Goal: Task Accomplishment & Management: Complete application form

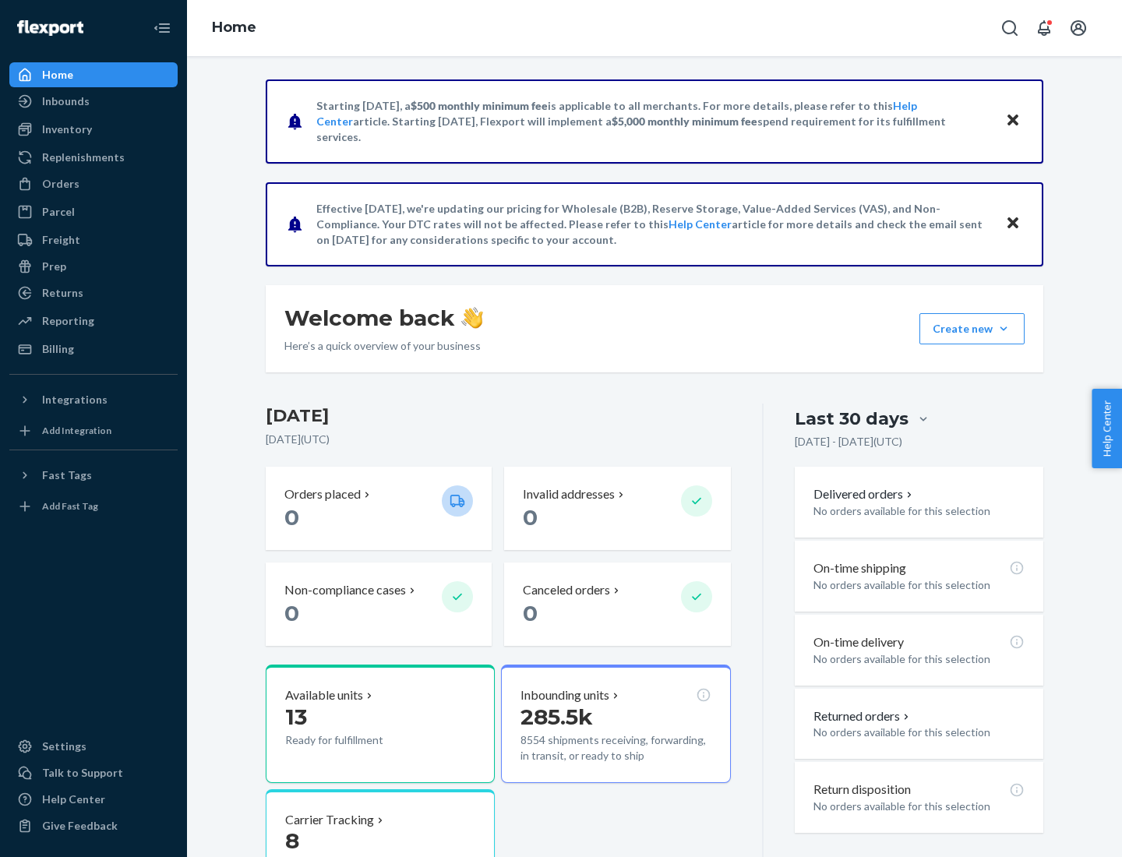
click at [1004, 329] on button "Create new Create new inbound Create new order Create new product" at bounding box center [972, 328] width 105 height 31
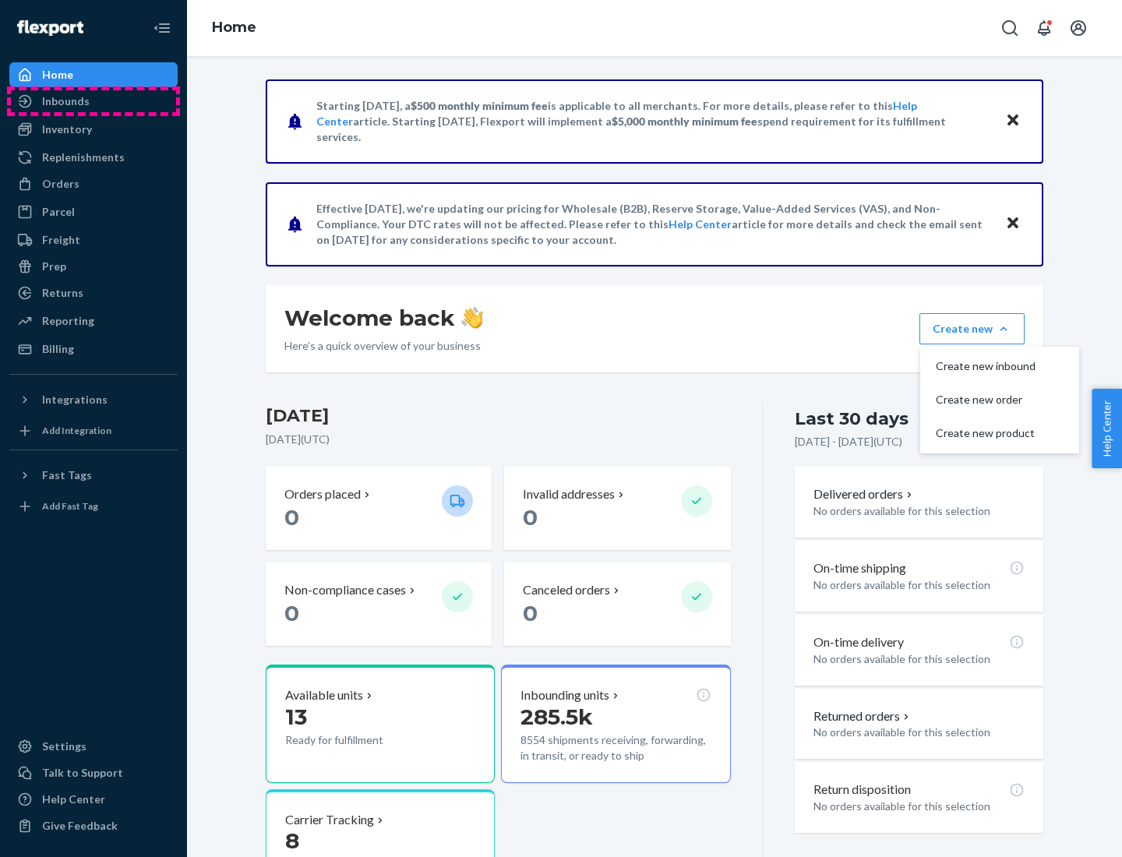
click at [94, 101] on div "Inbounds" at bounding box center [93, 101] width 165 height 22
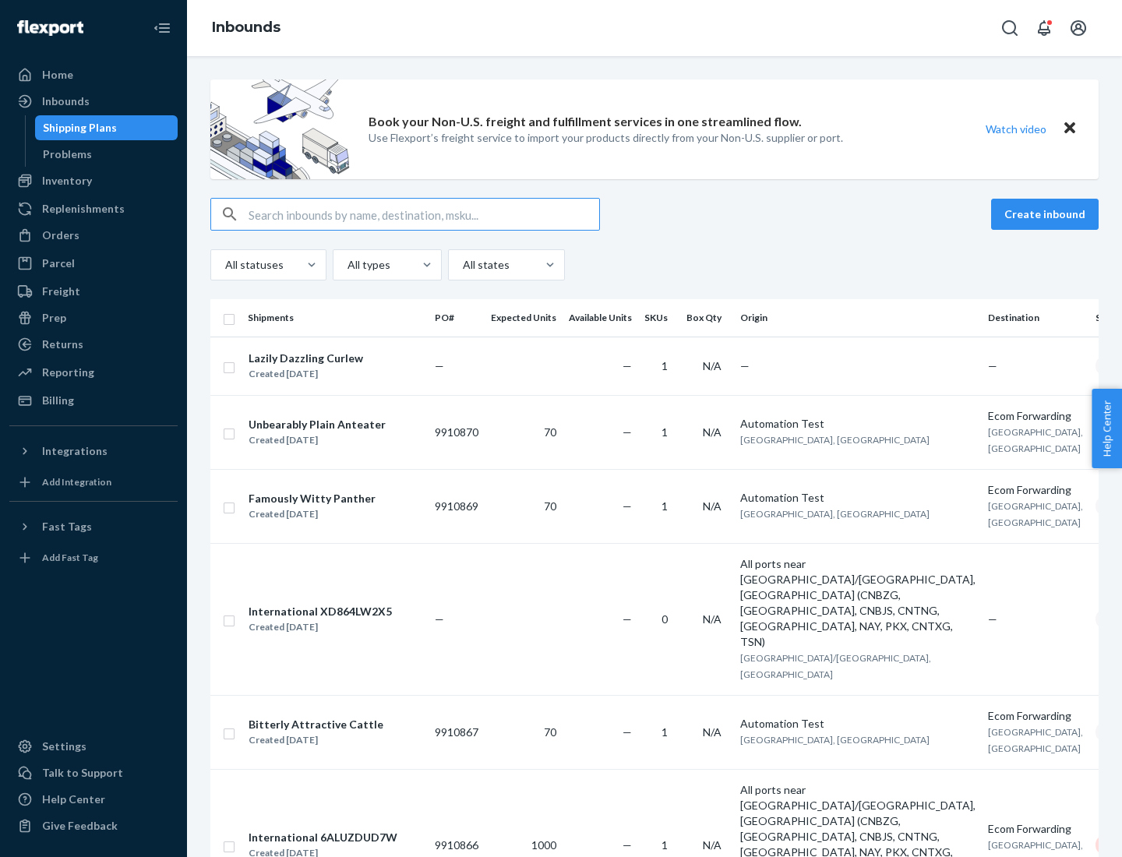
click at [1047, 214] on button "Create inbound" at bounding box center [1045, 214] width 108 height 31
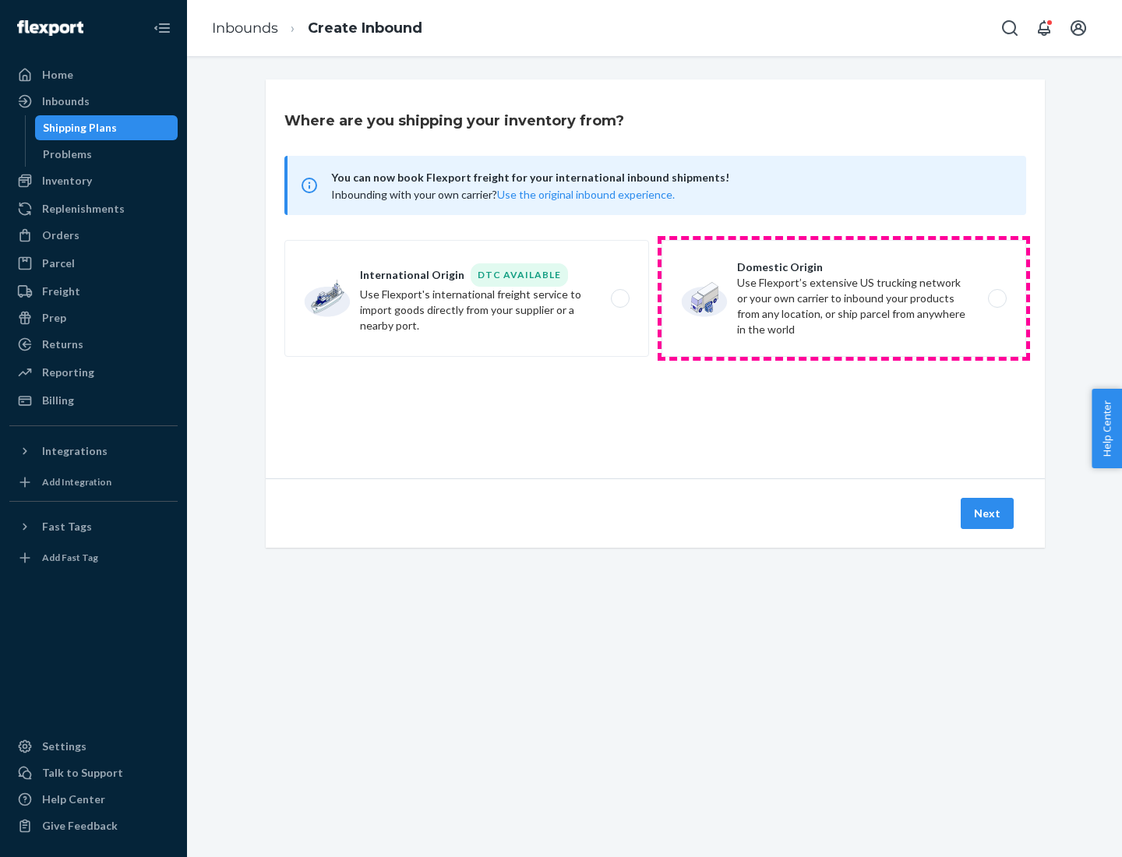
click at [844, 298] on label "Domestic Origin Use Flexport’s extensive US trucking network or your own carrie…" at bounding box center [844, 298] width 365 height 117
click at [997, 298] on input "Domestic Origin Use Flexport’s extensive US trucking network or your own carrie…" at bounding box center [1002, 299] width 10 height 10
radio input "true"
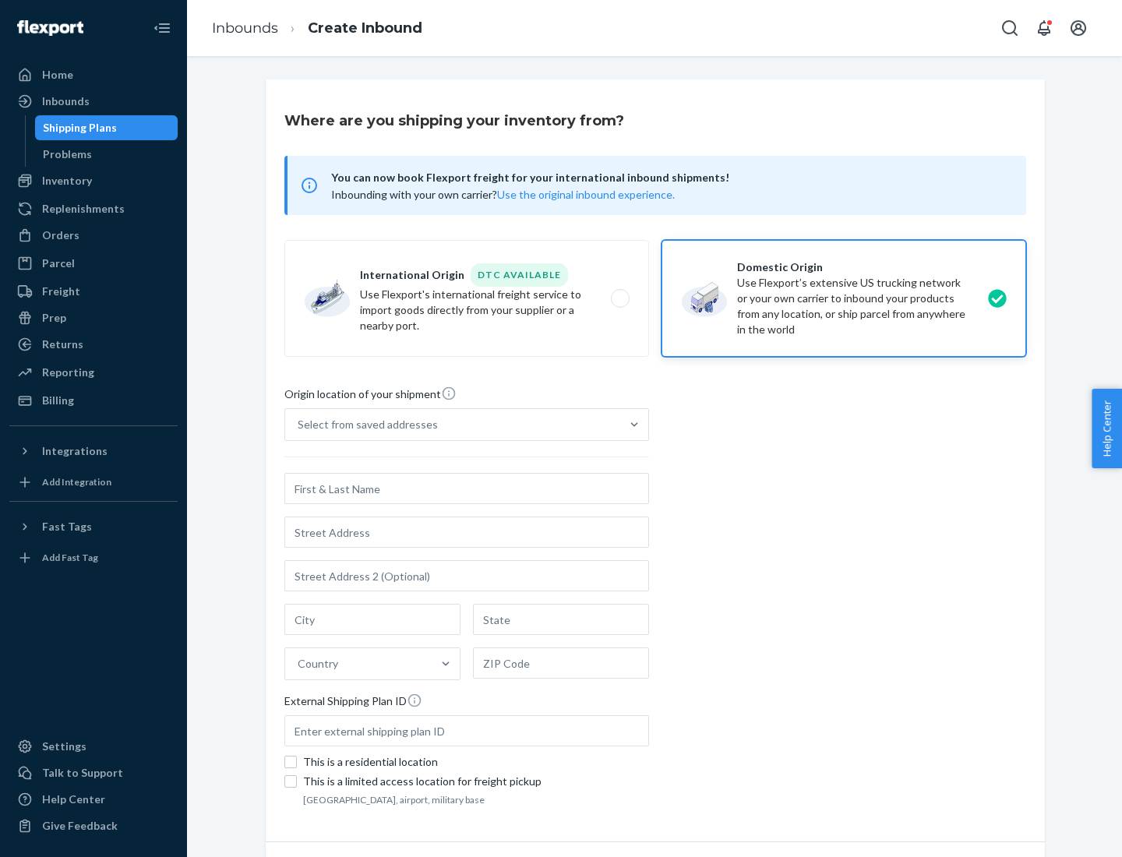
click at [453, 425] on div "Select from saved addresses" at bounding box center [452, 424] width 335 height 31
click at [299, 425] on input "Select from saved addresses" at bounding box center [299, 425] width 2 height 16
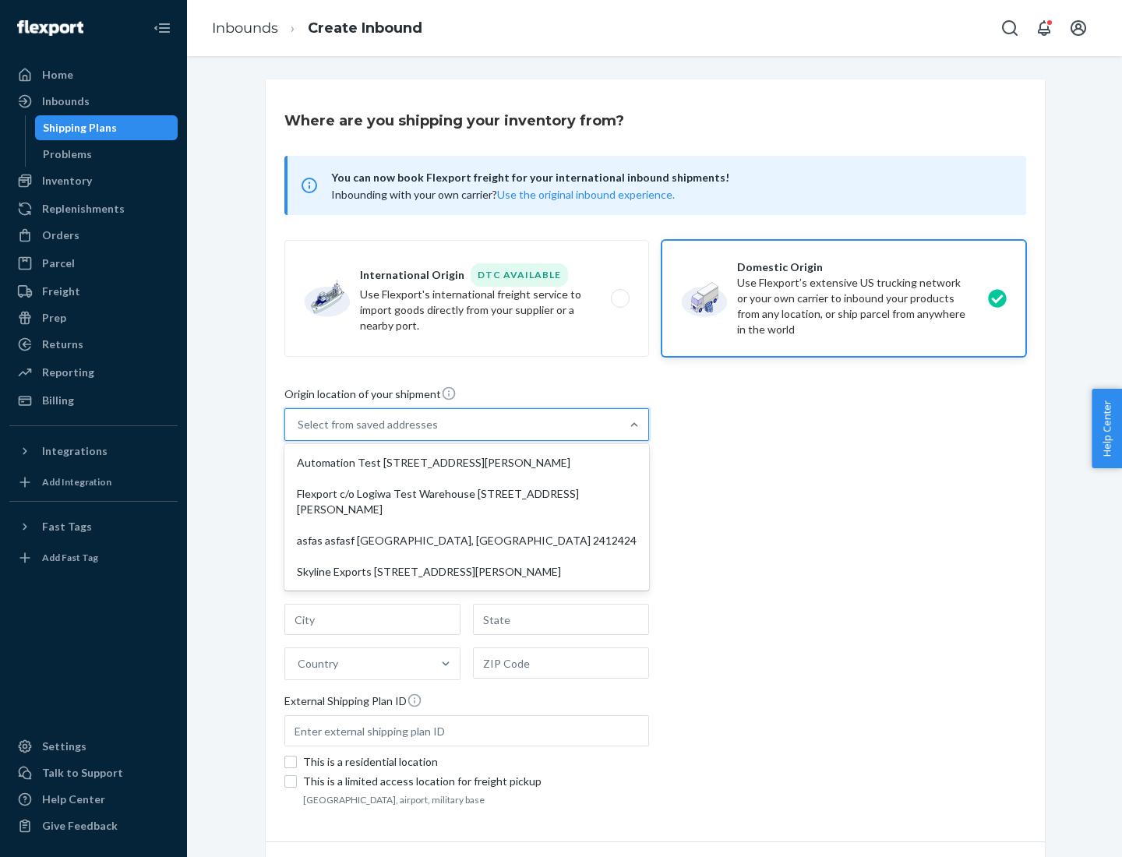
scroll to position [6, 0]
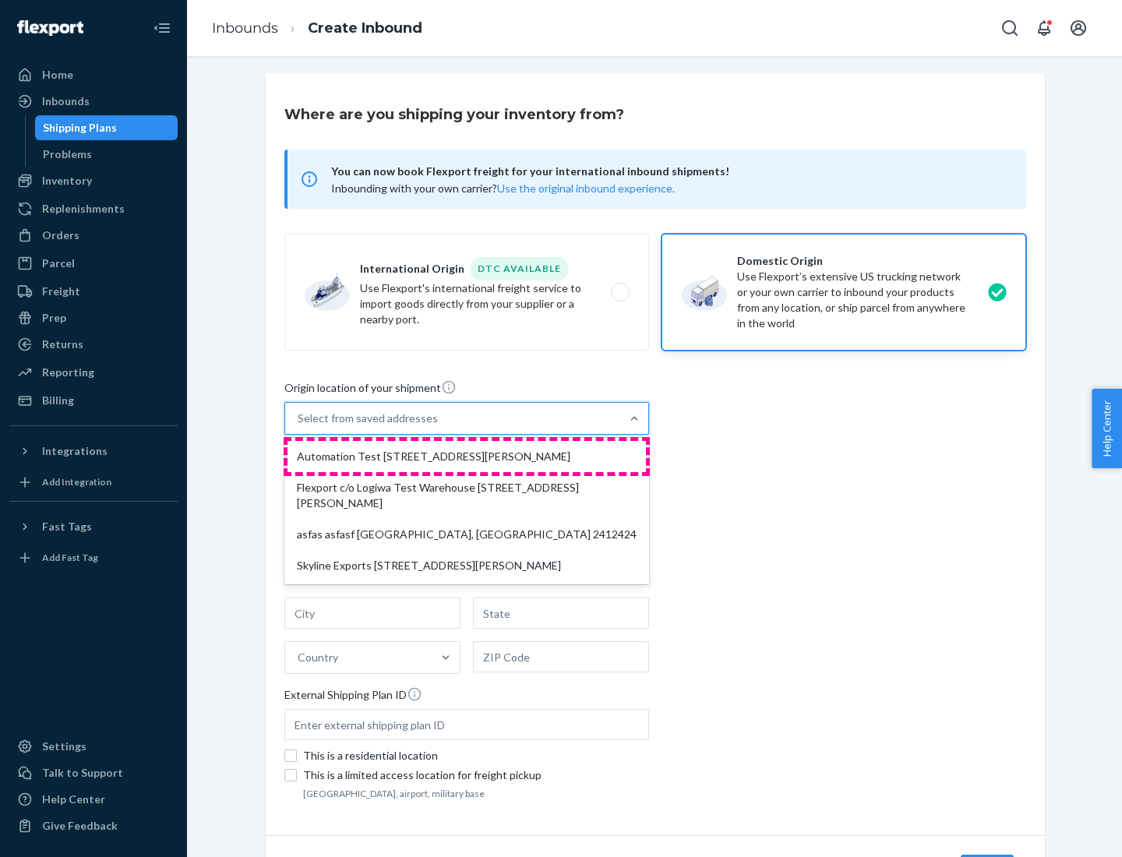
click at [467, 457] on div "Automation Test [STREET_ADDRESS][PERSON_NAME]" at bounding box center [467, 456] width 359 height 31
click at [299, 426] on input "option Automation Test [STREET_ADDRESS][PERSON_NAME] focused, 1 of 4. 4 results…" at bounding box center [299, 419] width 2 height 16
type input "Automation Test"
type input "9th Floor"
type input "[GEOGRAPHIC_DATA]"
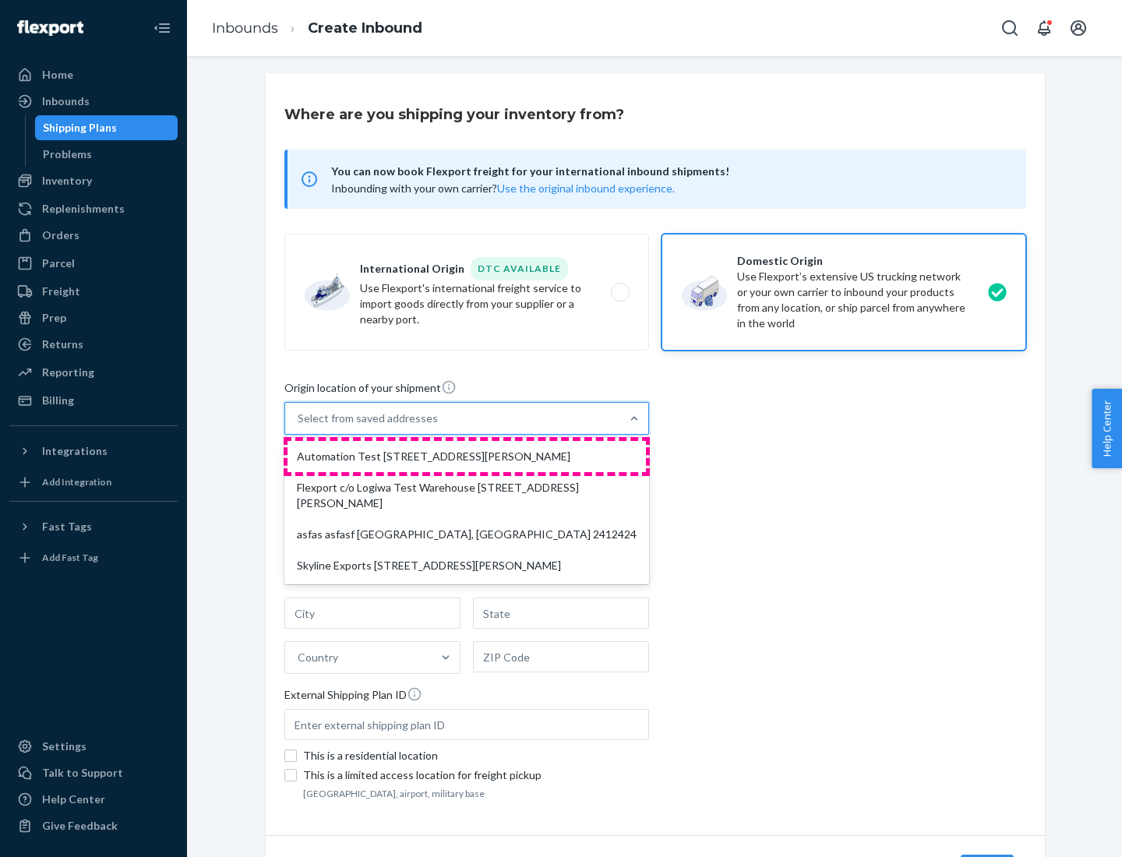
type input "CA"
type input "94104"
type input "[STREET_ADDRESS][PERSON_NAME]"
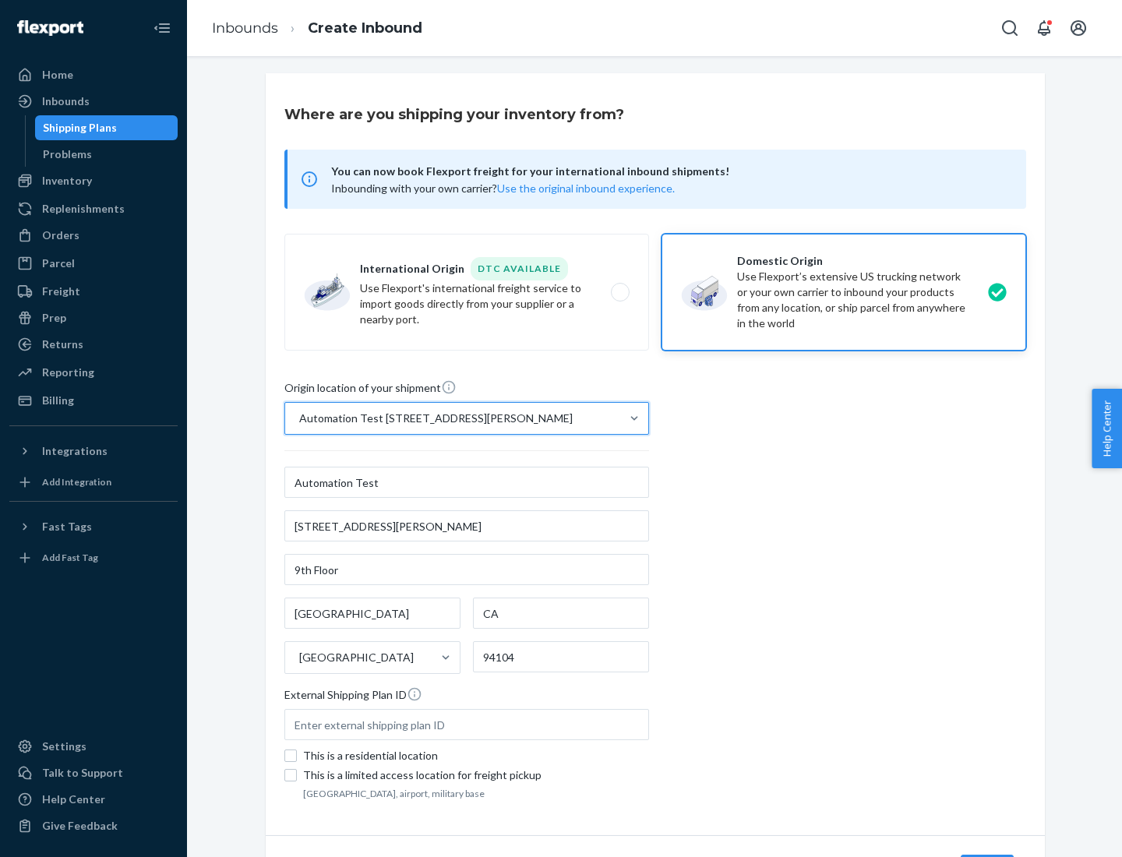
scroll to position [91, 0]
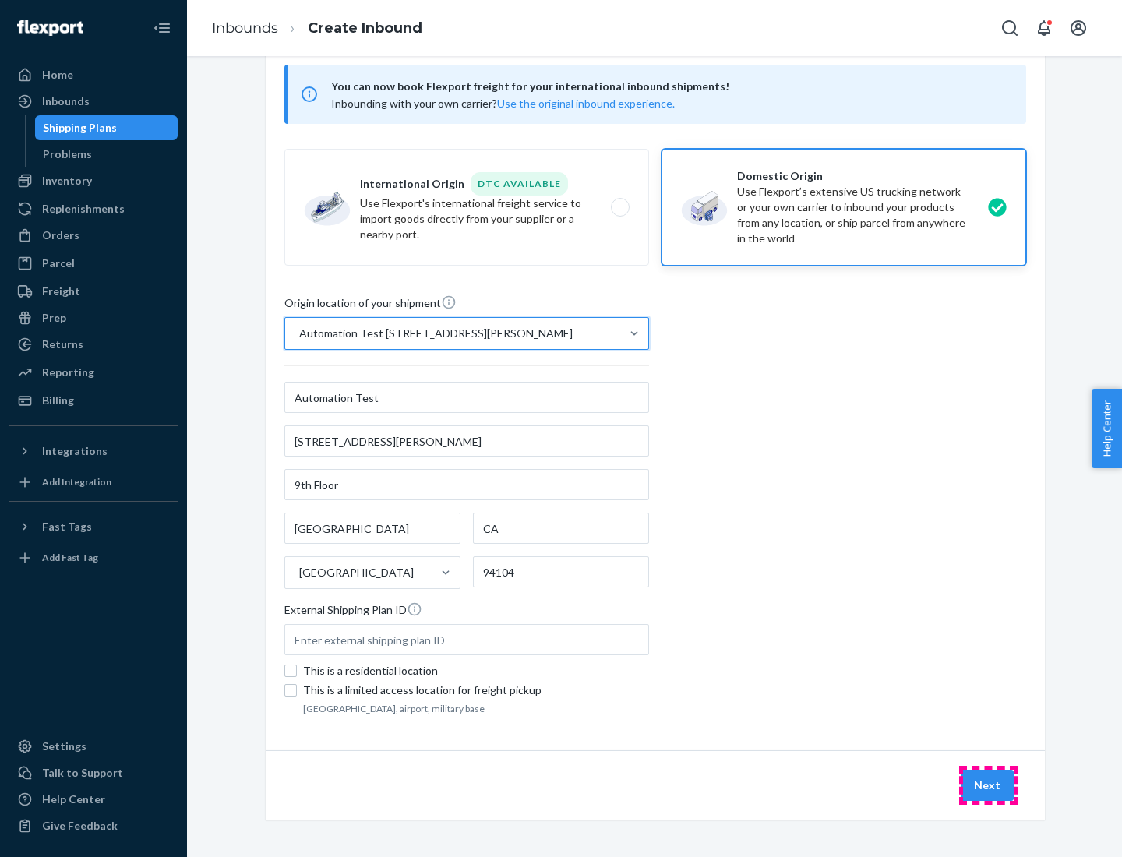
click at [988, 786] on button "Next" at bounding box center [987, 785] width 53 height 31
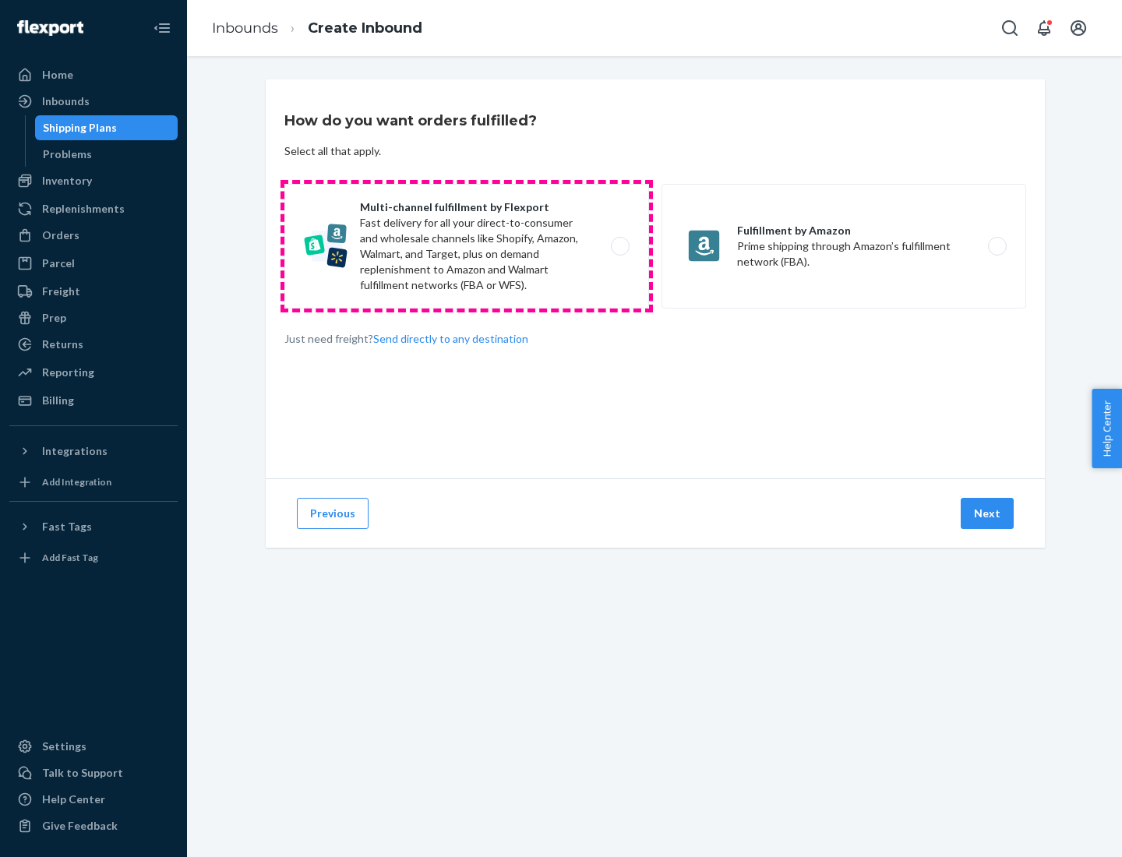
click at [467, 246] on label "Multi-channel fulfillment by Flexport Fast delivery for all your direct-to-cons…" at bounding box center [466, 246] width 365 height 125
click at [620, 246] on input "Multi-channel fulfillment by Flexport Fast delivery for all your direct-to-cons…" at bounding box center [625, 247] width 10 height 10
radio input "true"
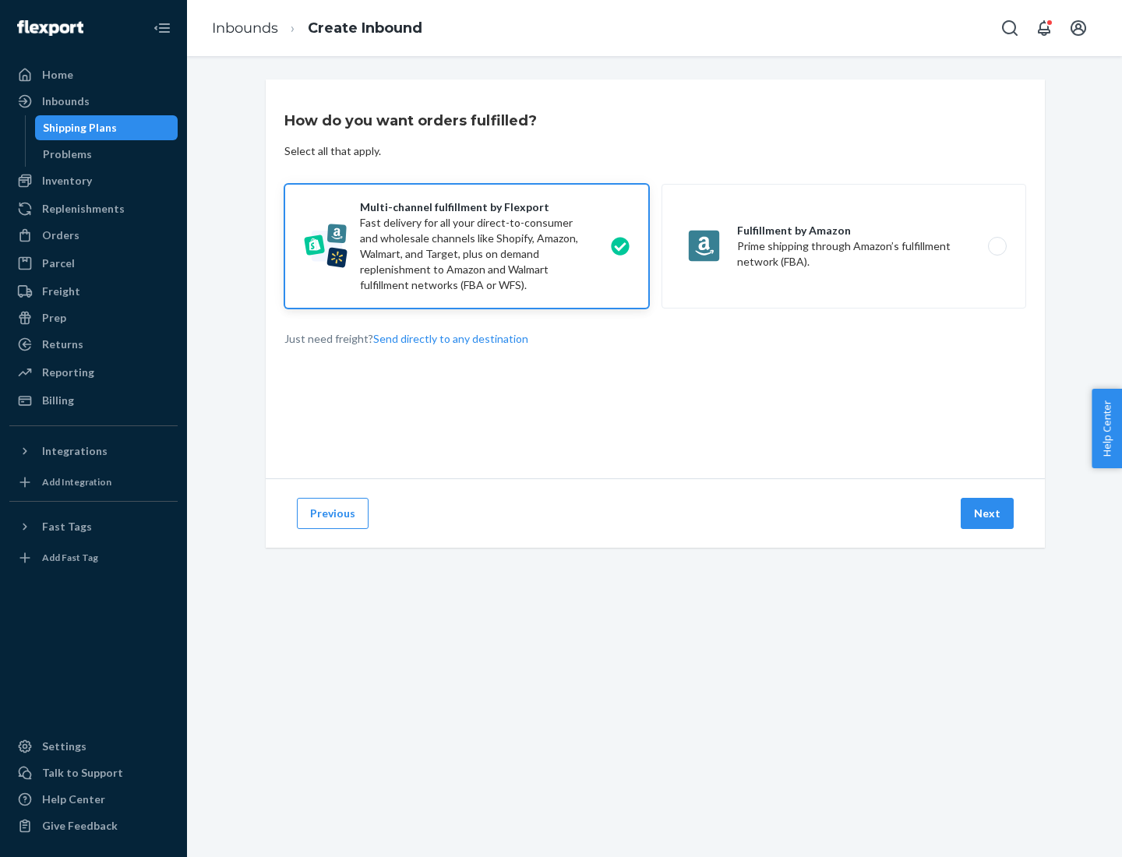
click at [988, 514] on button "Next" at bounding box center [987, 513] width 53 height 31
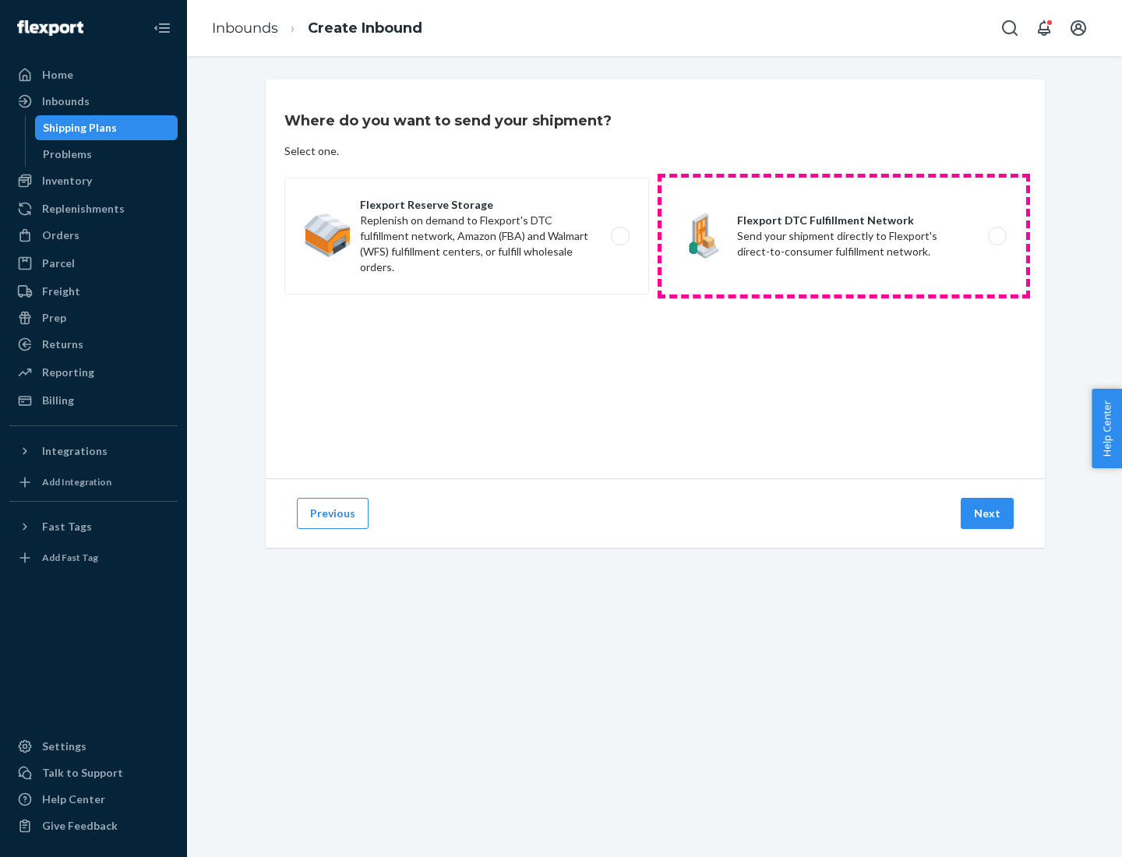
click at [844, 236] on label "Flexport DTC Fulfillment Network Send your shipment directly to Flexport's dire…" at bounding box center [844, 236] width 365 height 117
click at [997, 236] on input "Flexport DTC Fulfillment Network Send your shipment directly to Flexport's dire…" at bounding box center [1002, 236] width 10 height 10
radio input "true"
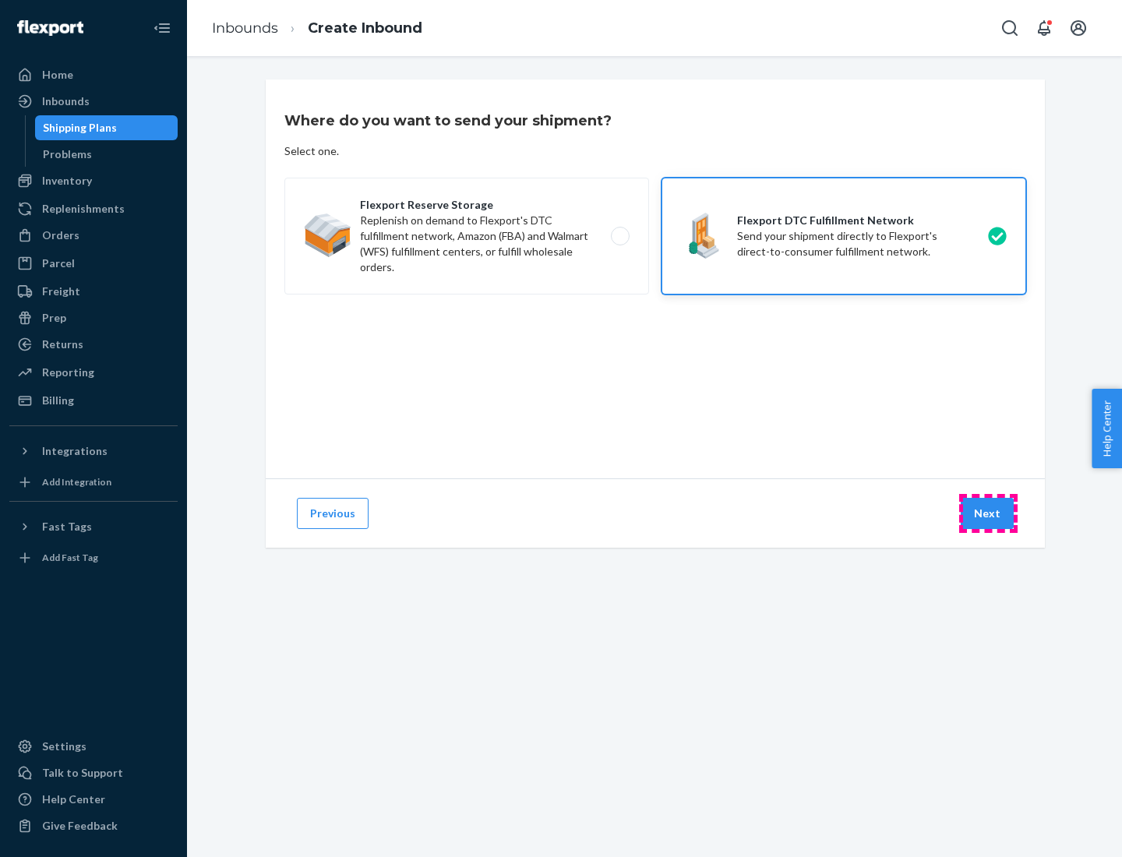
click at [988, 514] on button "Next" at bounding box center [987, 513] width 53 height 31
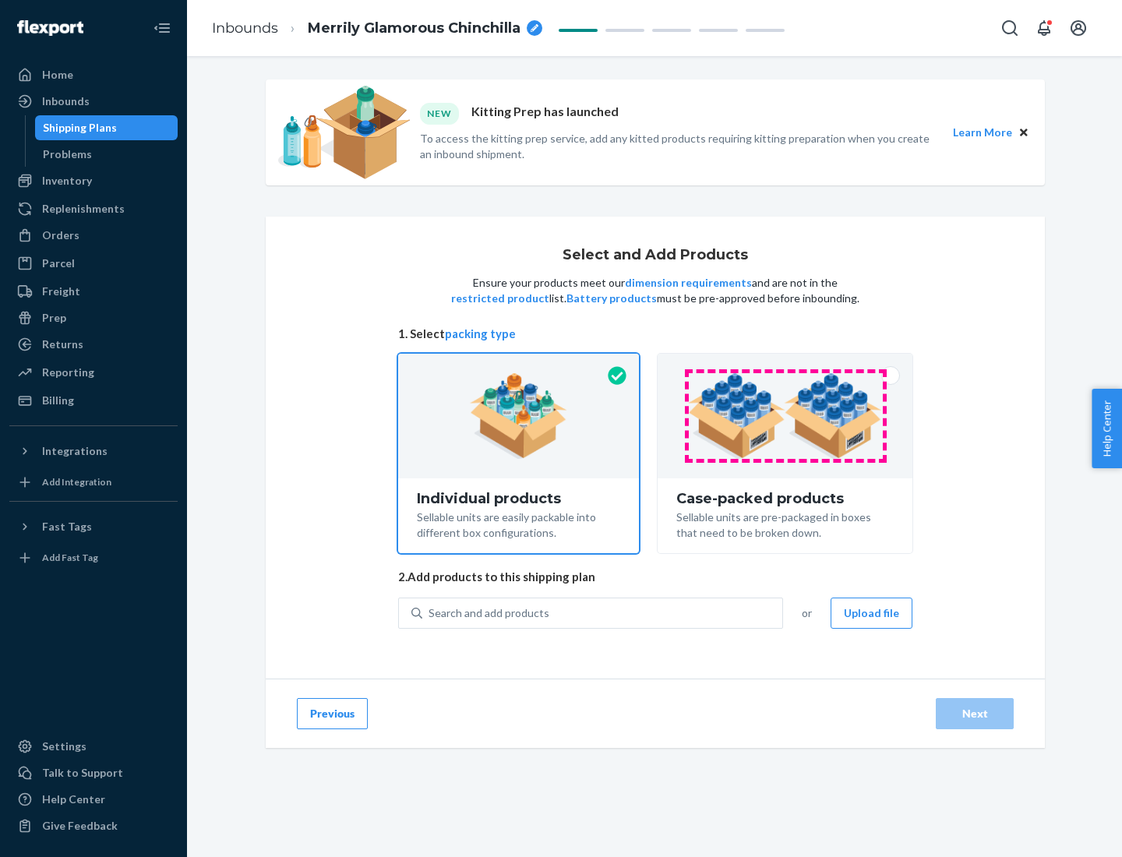
click at [786, 416] on img at bounding box center [785, 416] width 194 height 86
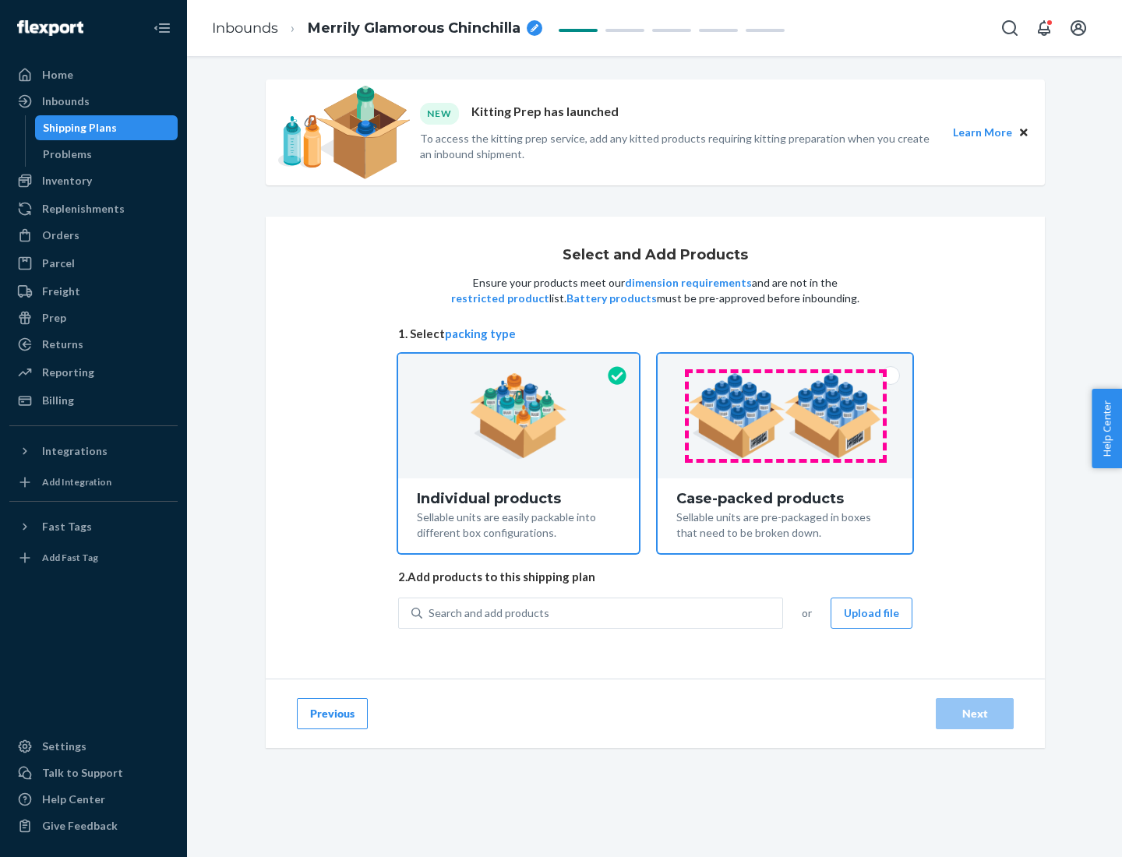
click at [786, 364] on input "Case-packed products Sellable units are pre-packaged in boxes that need to be b…" at bounding box center [785, 359] width 10 height 10
radio input "true"
radio input "false"
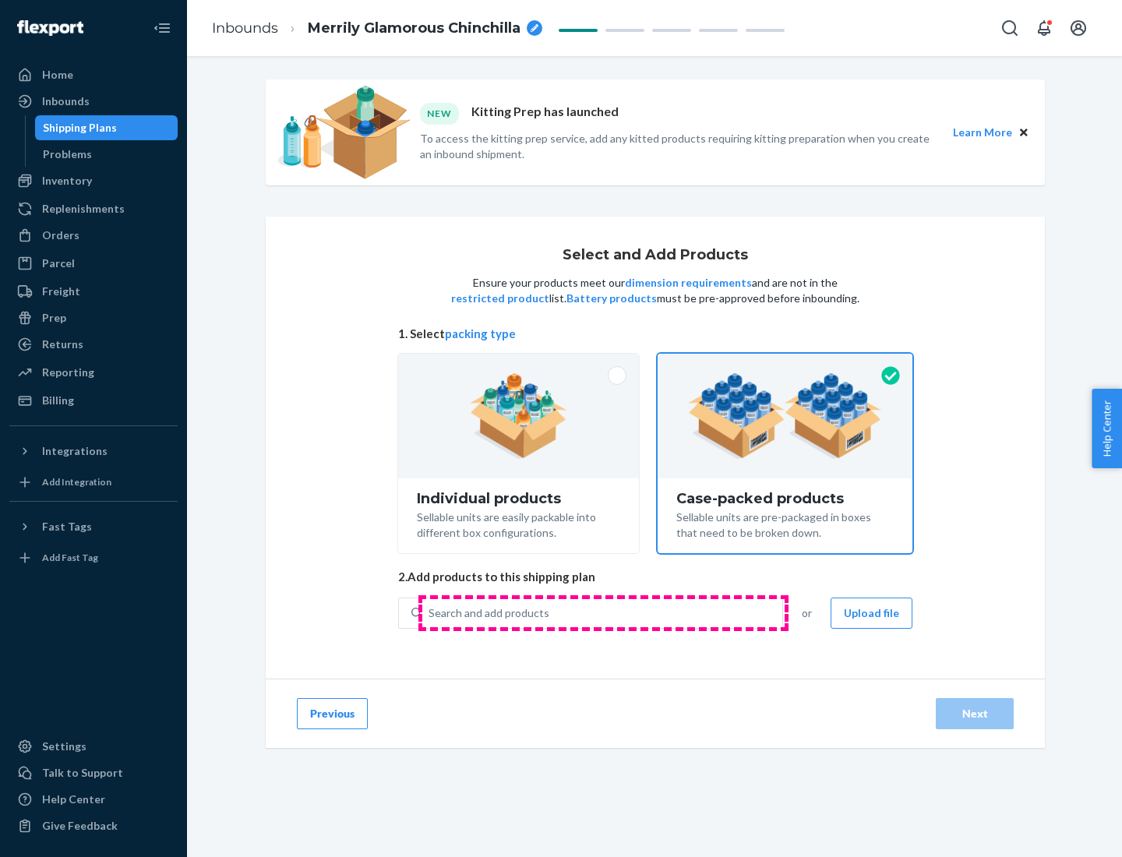
click at [603, 613] on div "Search and add products" at bounding box center [602, 613] width 360 height 28
click at [430, 613] on input "Search and add products" at bounding box center [430, 614] width 2 height 16
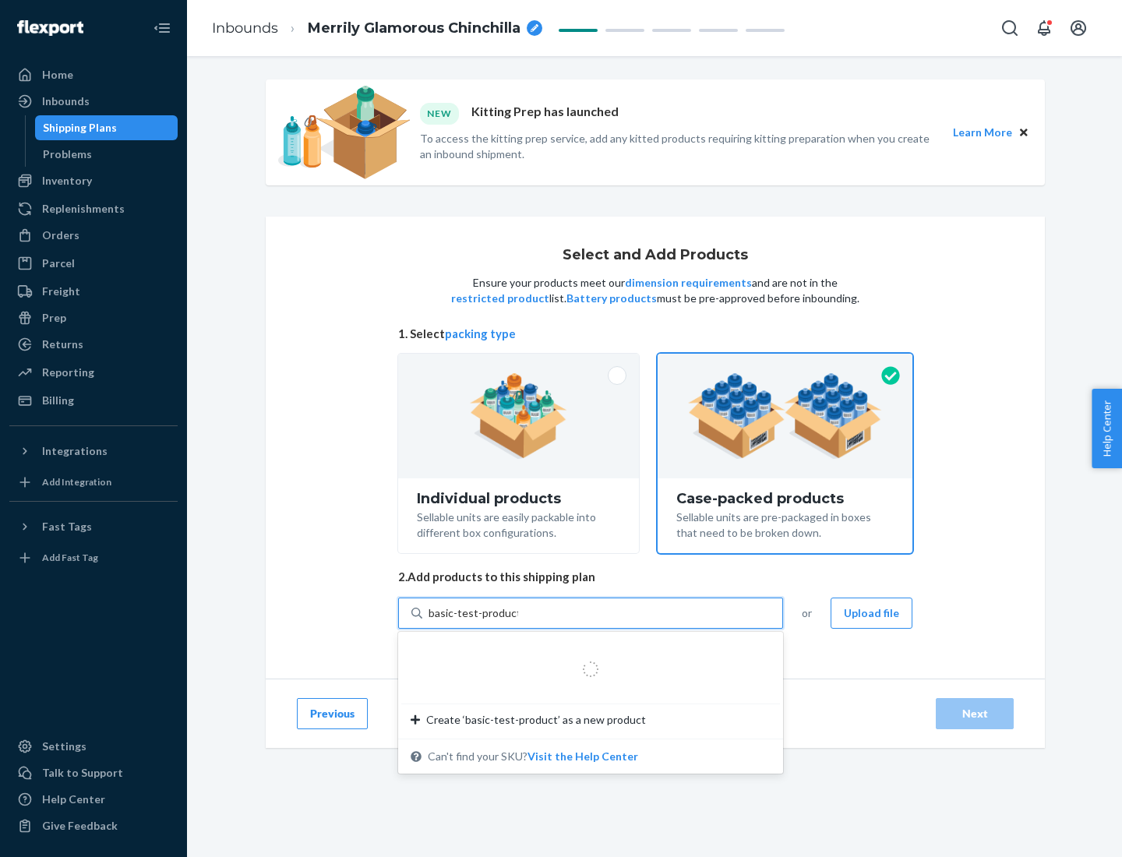
type input "basic-test-product-1"
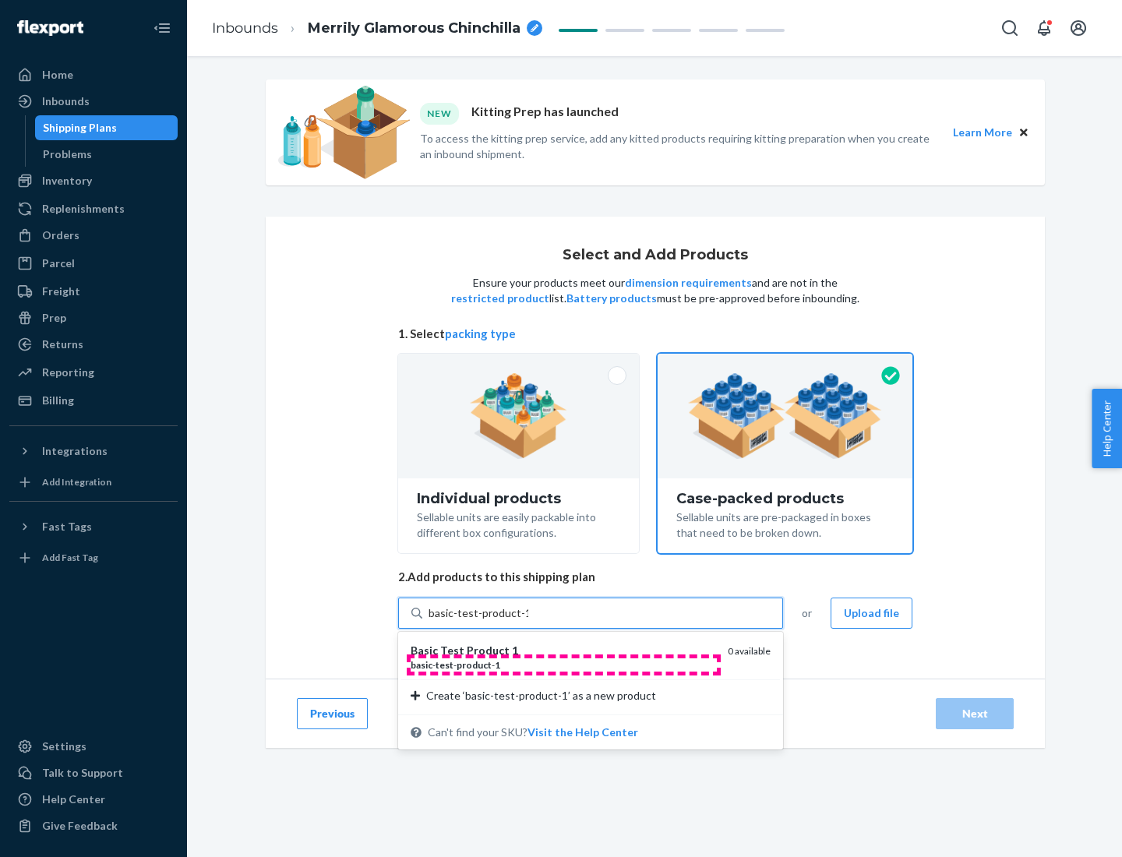
click at [563, 665] on div "basic - test - product - 1" at bounding box center [563, 665] width 305 height 13
click at [528, 621] on input "basic-test-product-1" at bounding box center [479, 614] width 100 height 16
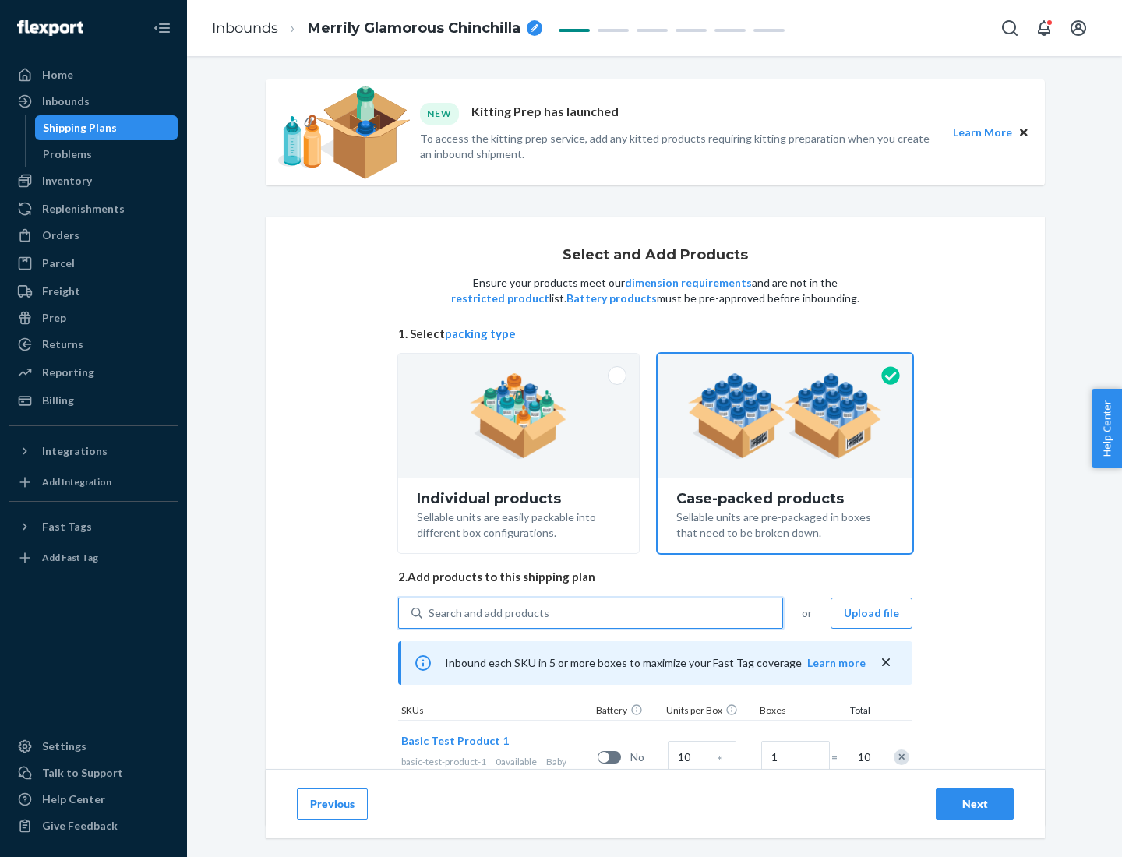
scroll to position [56, 0]
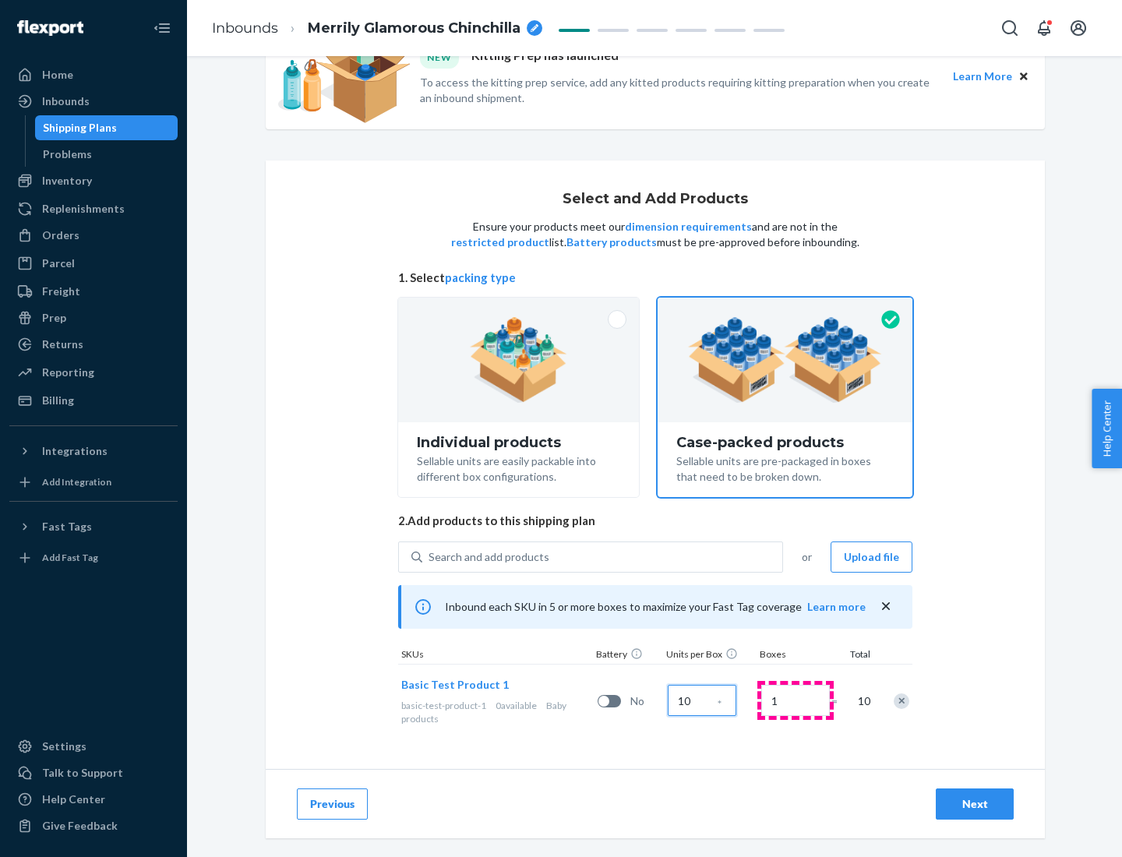
type input "10"
type input "7"
click at [975, 804] on div "Next" at bounding box center [974, 805] width 51 height 16
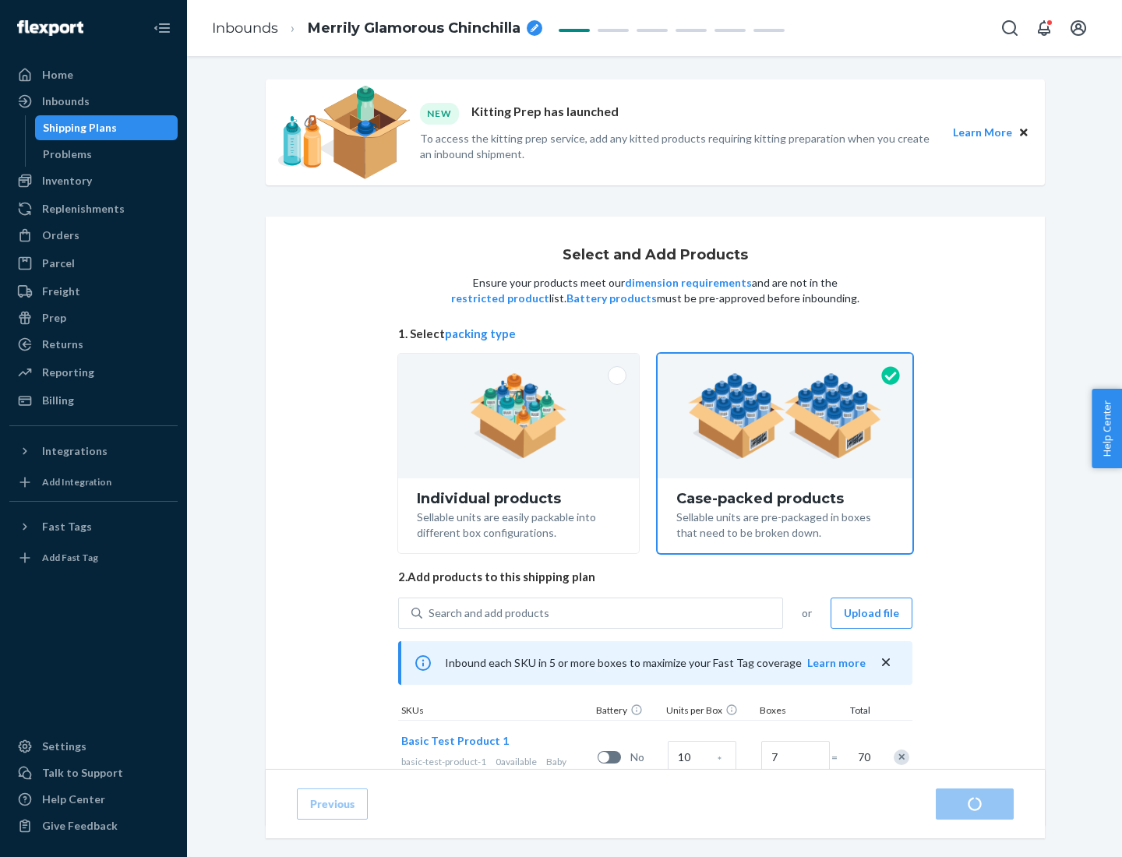
radio input "true"
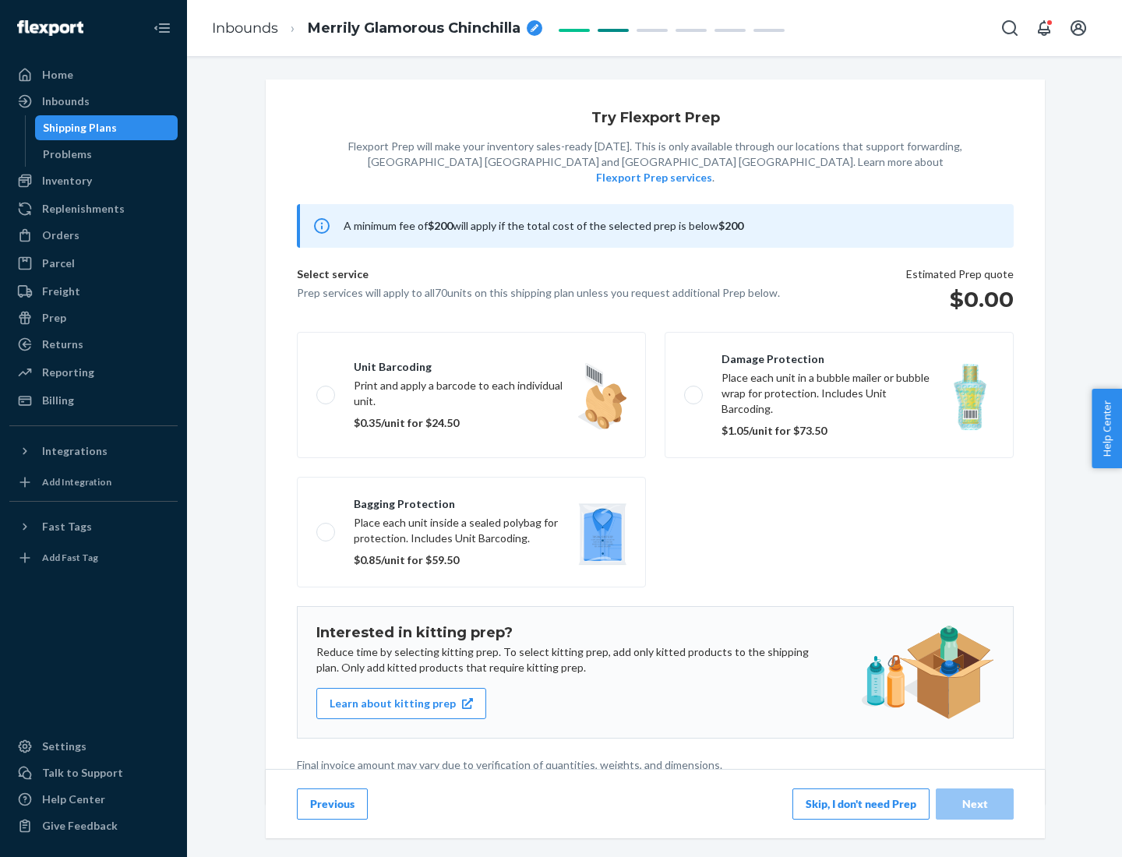
scroll to position [4, 0]
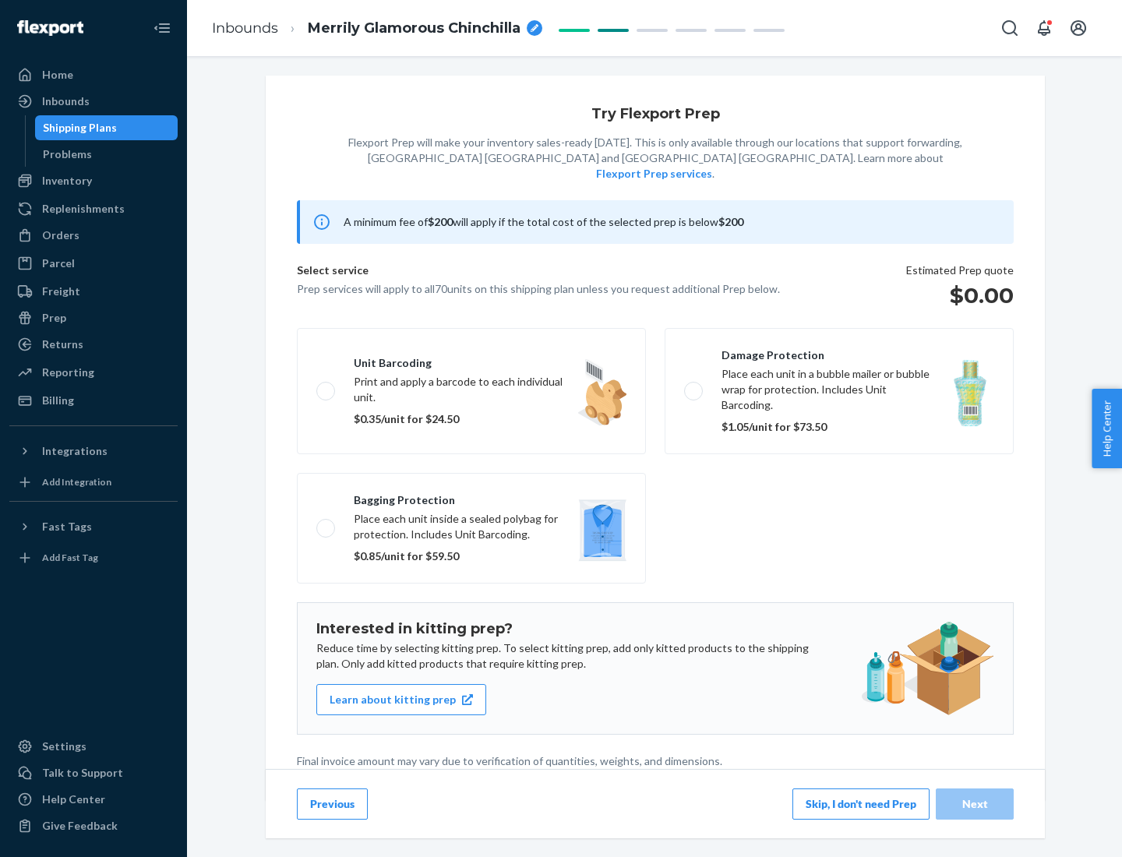
click at [861, 804] on button "Skip, I don't need Prep" at bounding box center [861, 804] width 137 height 31
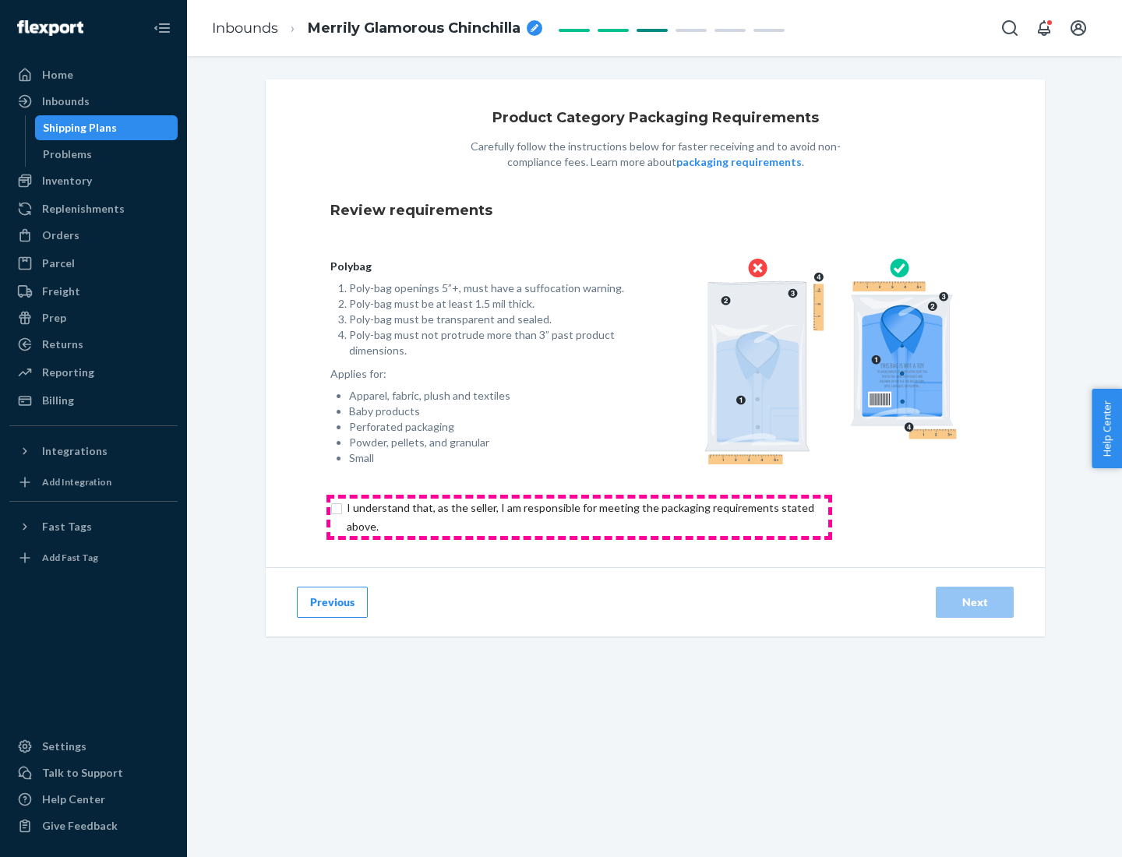
click at [579, 517] on input "checkbox" at bounding box center [589, 517] width 518 height 37
checkbox input "true"
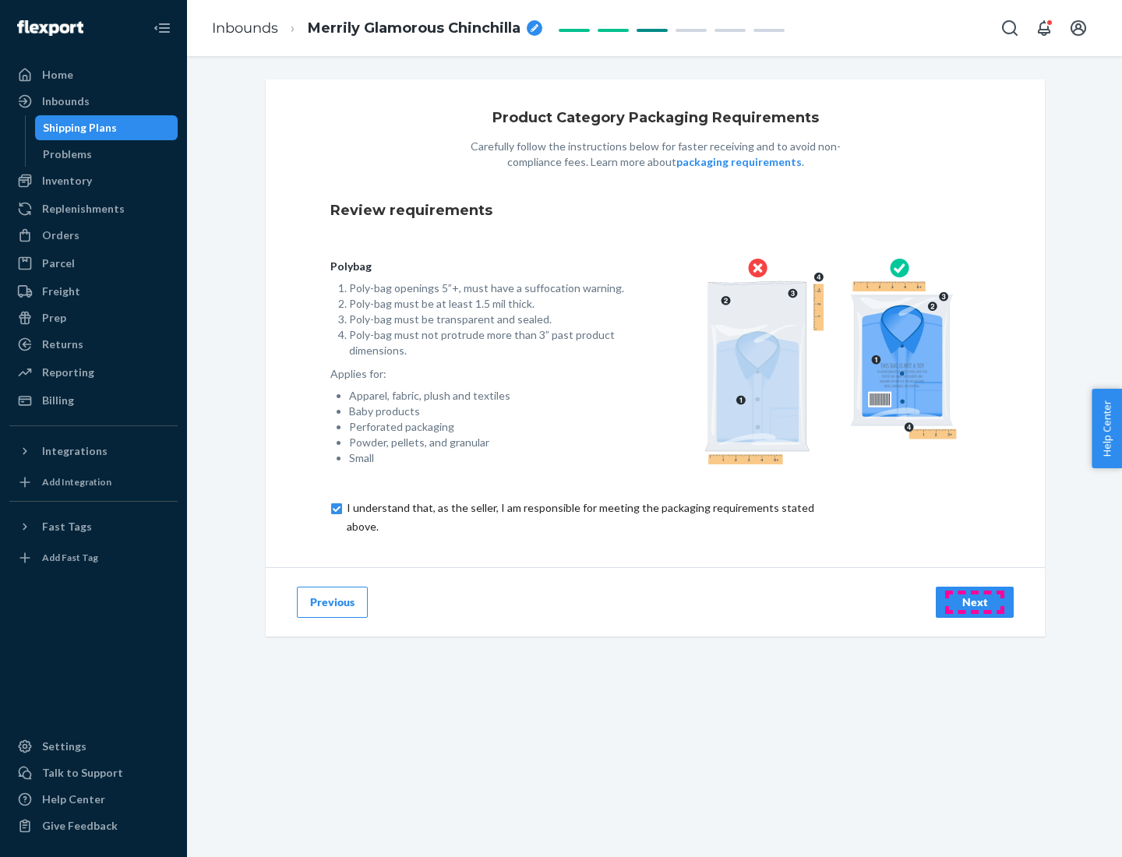
click at [975, 602] on div "Next" at bounding box center [974, 603] width 51 height 16
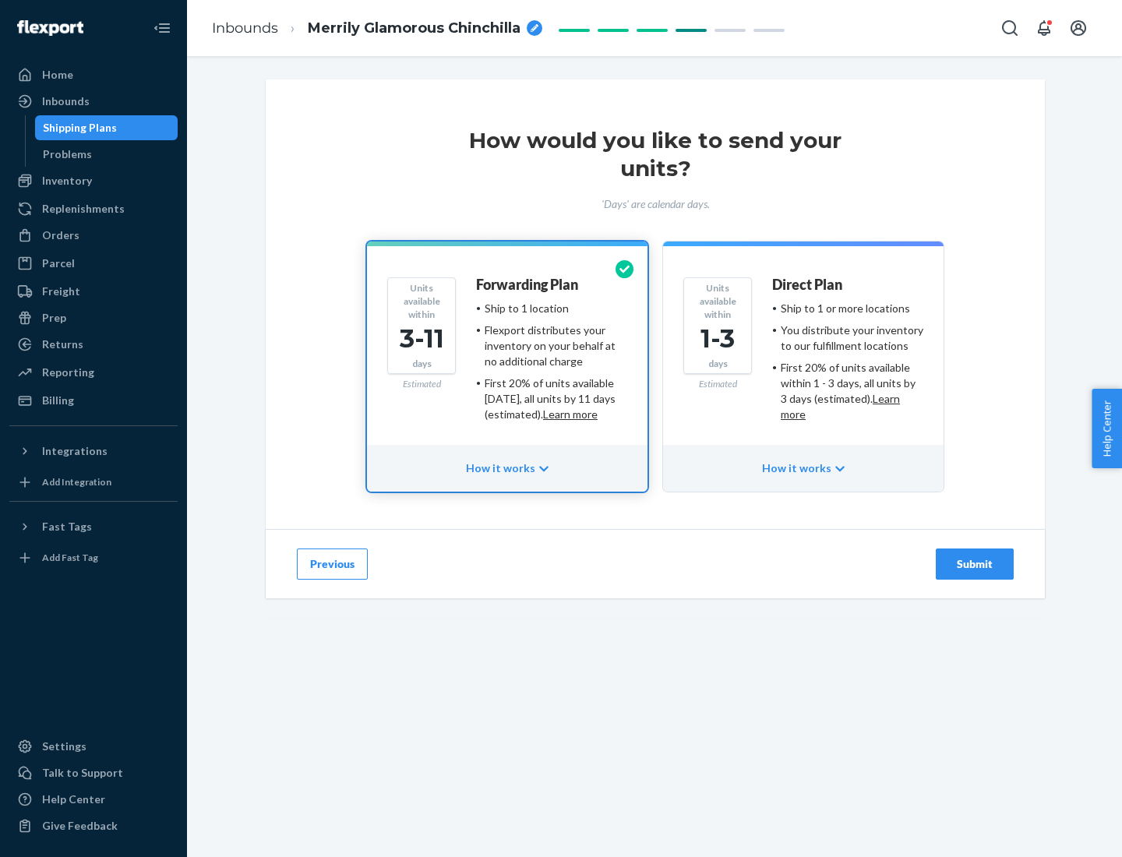
click at [804, 355] on ul "Ship to 1 or more locations You distribute your inventory to our fulfillment lo…" at bounding box center [847, 362] width 151 height 122
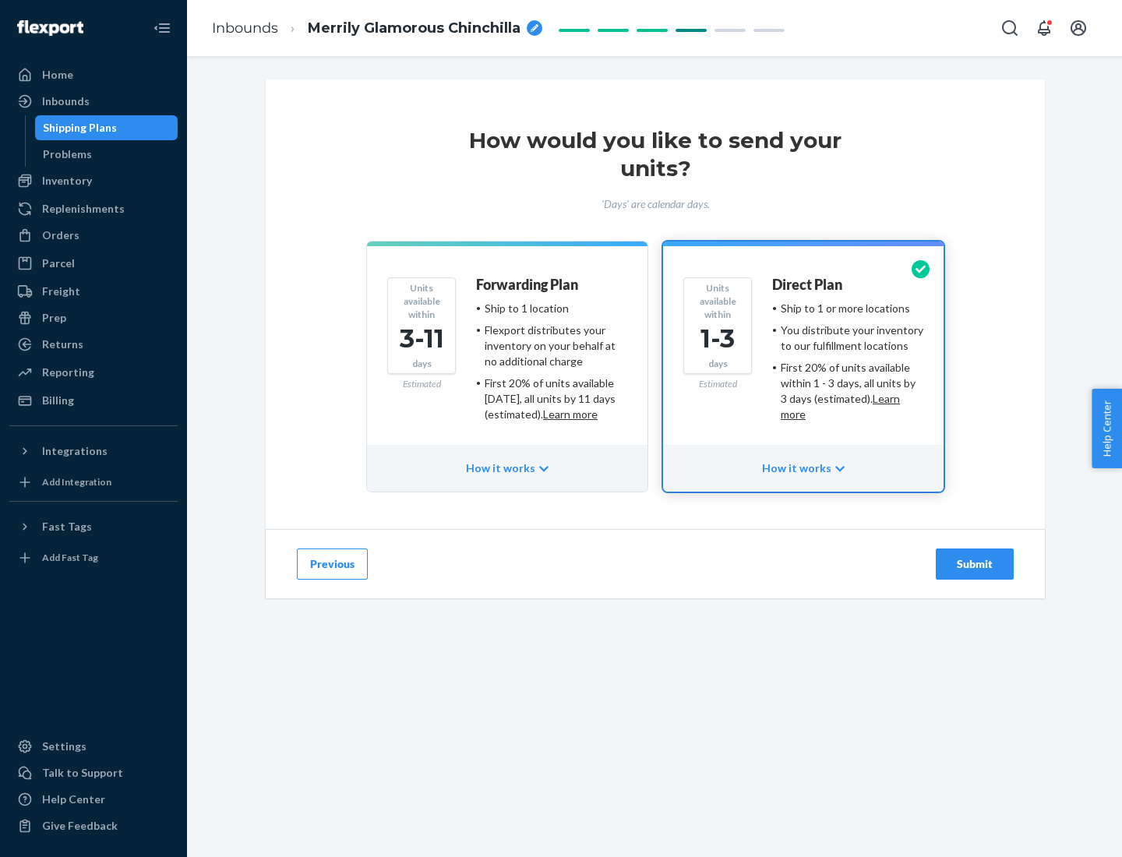
click at [975, 564] on div "Submit" at bounding box center [974, 564] width 51 height 16
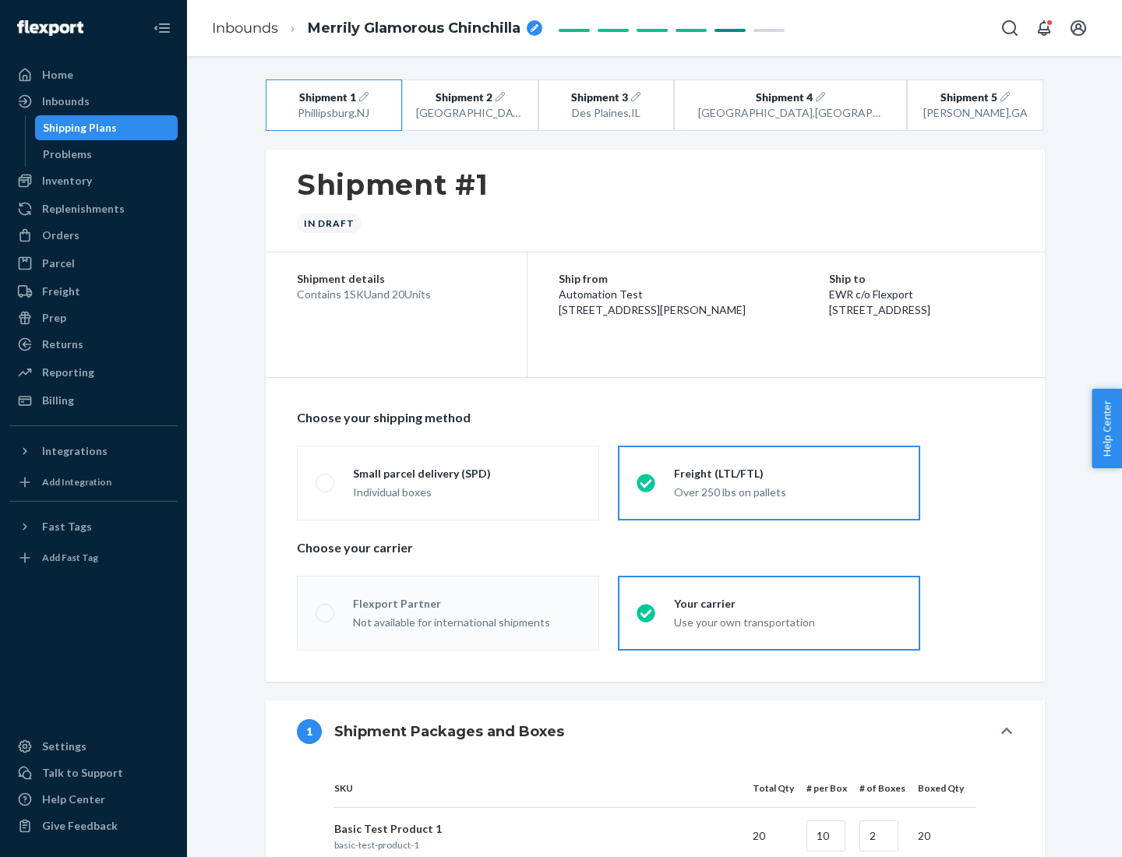
radio input "true"
radio input "false"
radio input "true"
radio input "false"
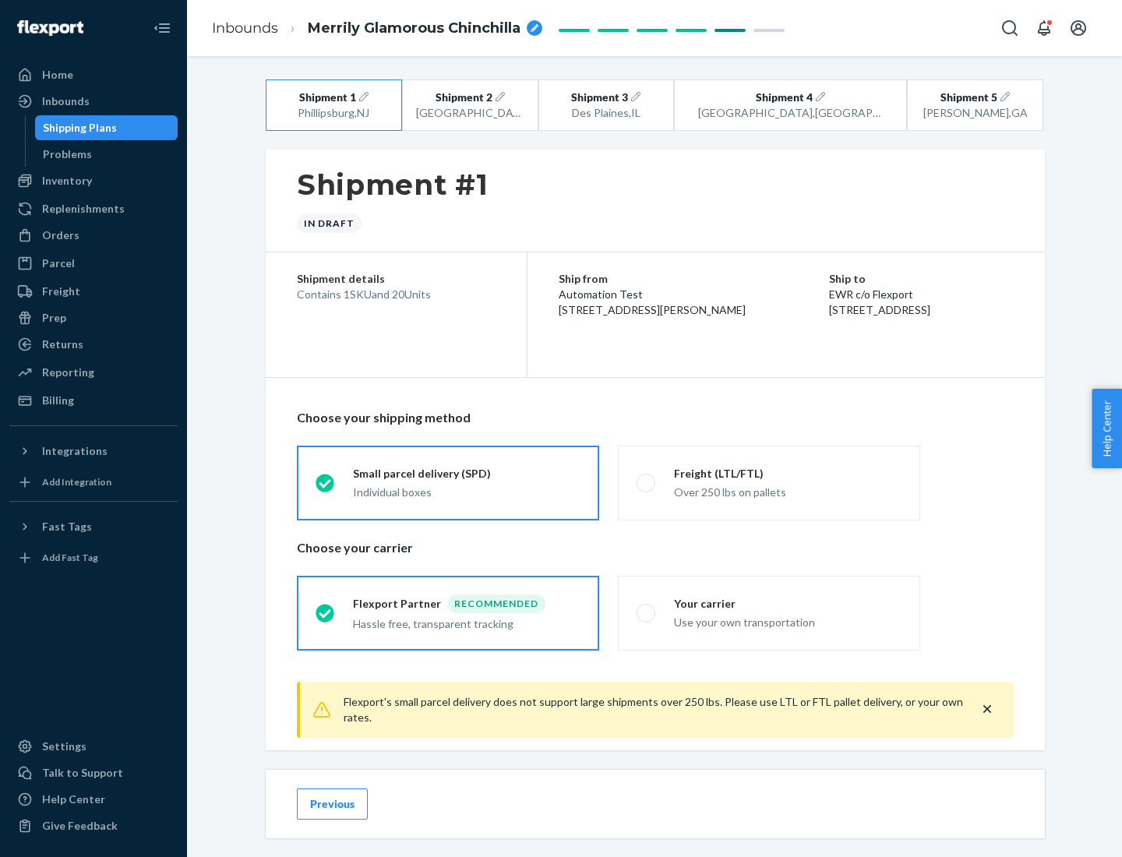
scroll to position [17, 0]
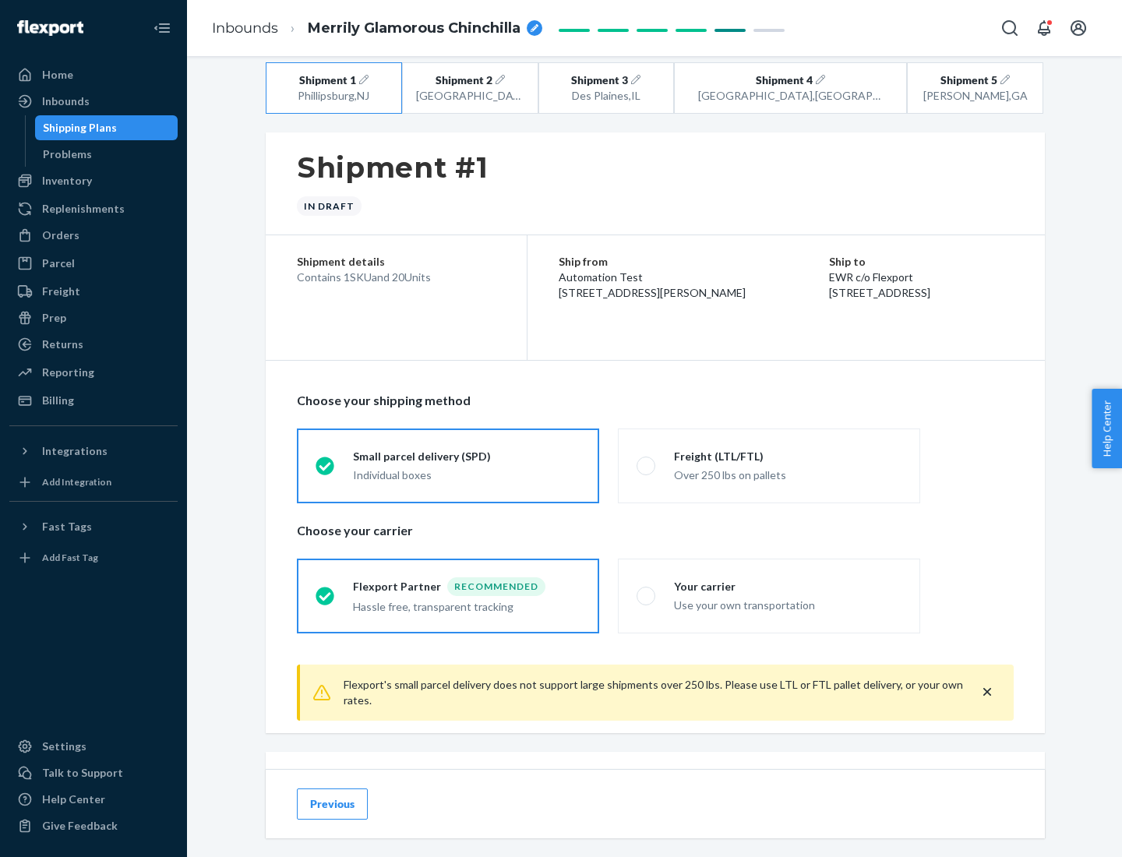
click at [788, 456] on div "Freight (LTL/FTL)" at bounding box center [788, 457] width 228 height 16
click at [647, 461] on input "Freight (LTL/FTL) Over 250 lbs on pallets" at bounding box center [642, 466] width 10 height 10
radio input "true"
radio input "false"
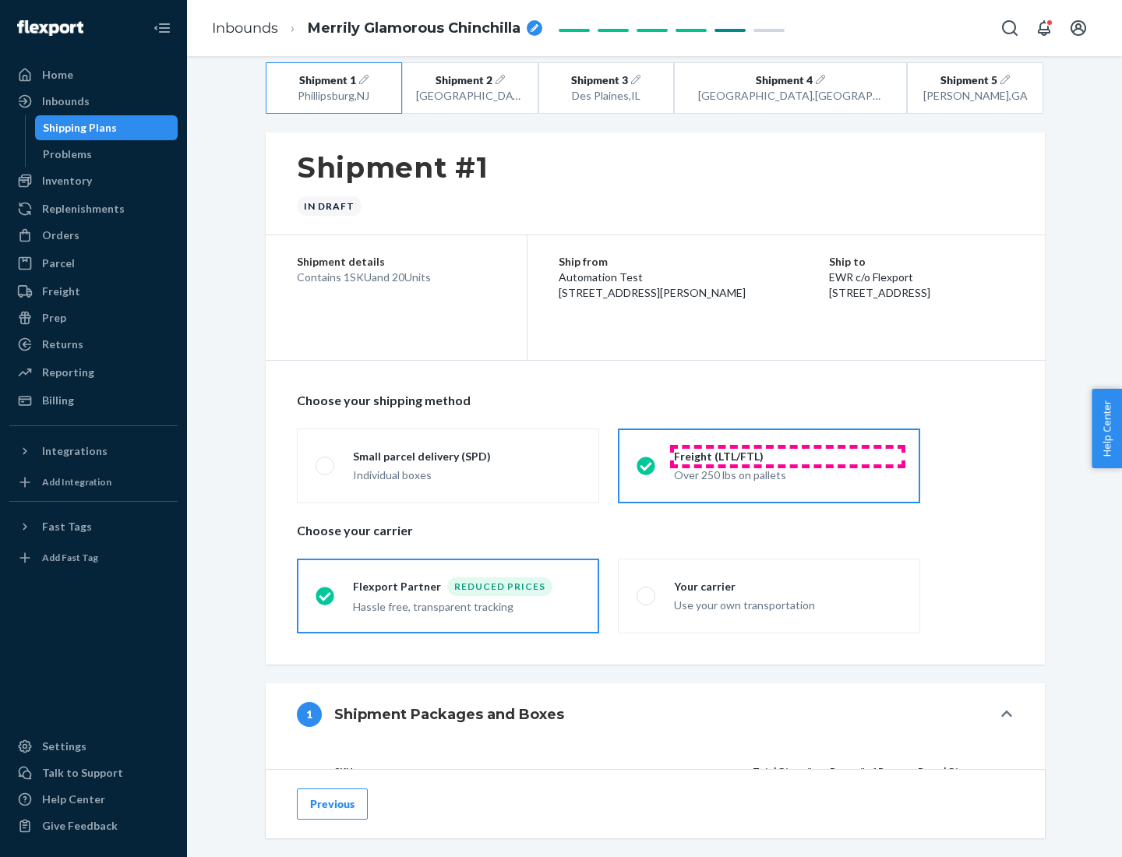
scroll to position [147, 0]
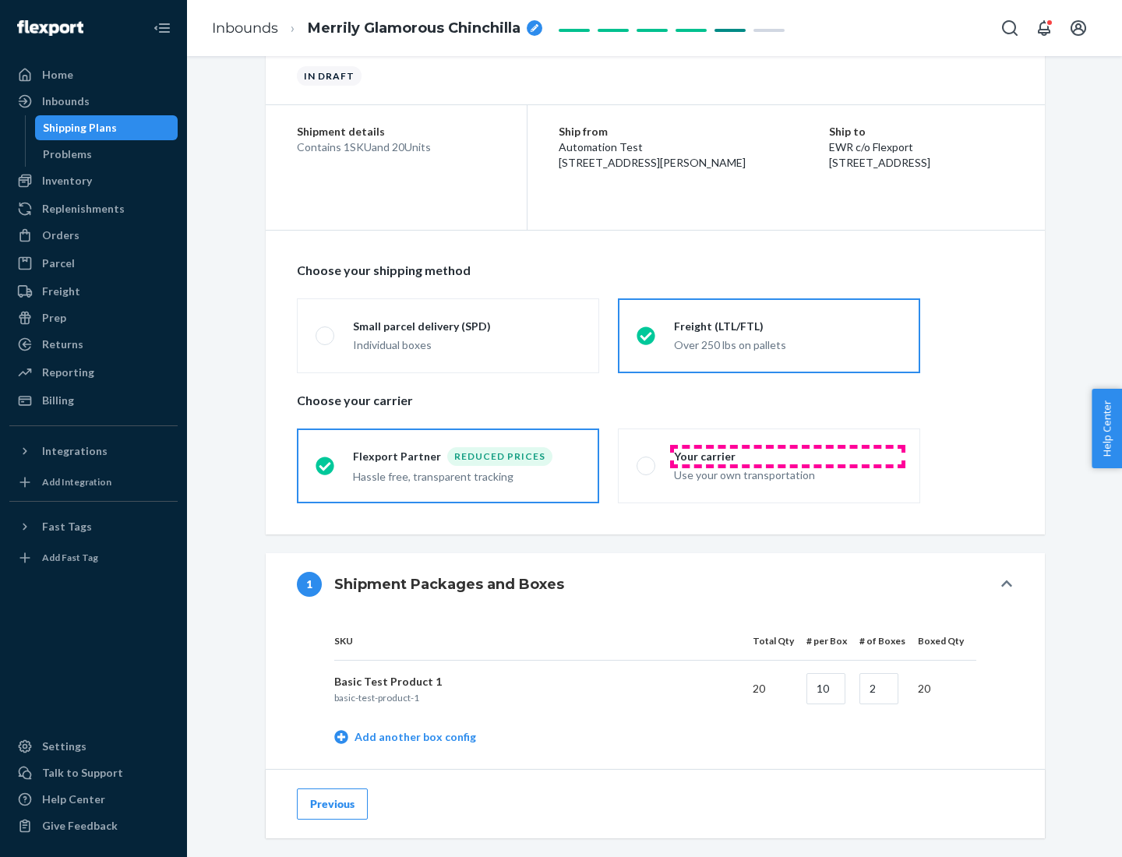
click at [788, 456] on div "Your carrier" at bounding box center [788, 457] width 228 height 16
click at [647, 461] on input "Your carrier Use your own transportation" at bounding box center [642, 466] width 10 height 10
radio input "true"
radio input "false"
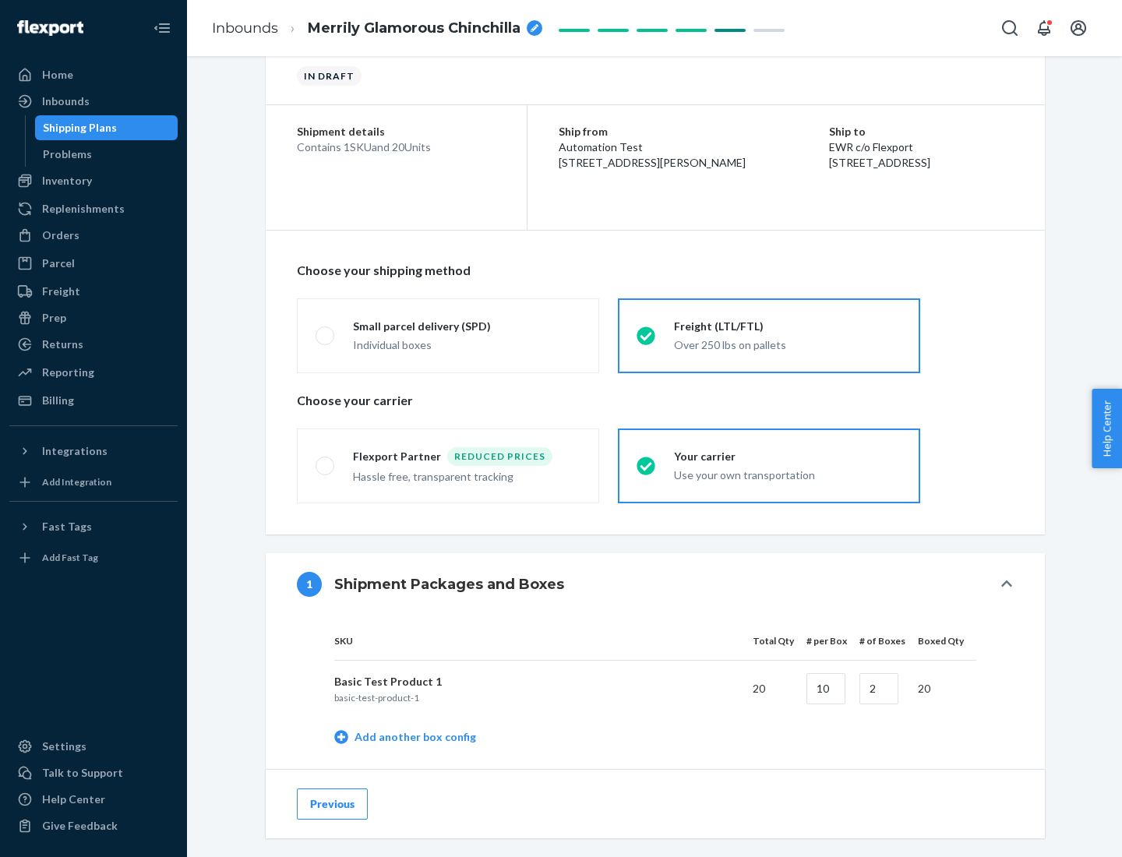
scroll to position [493, 0]
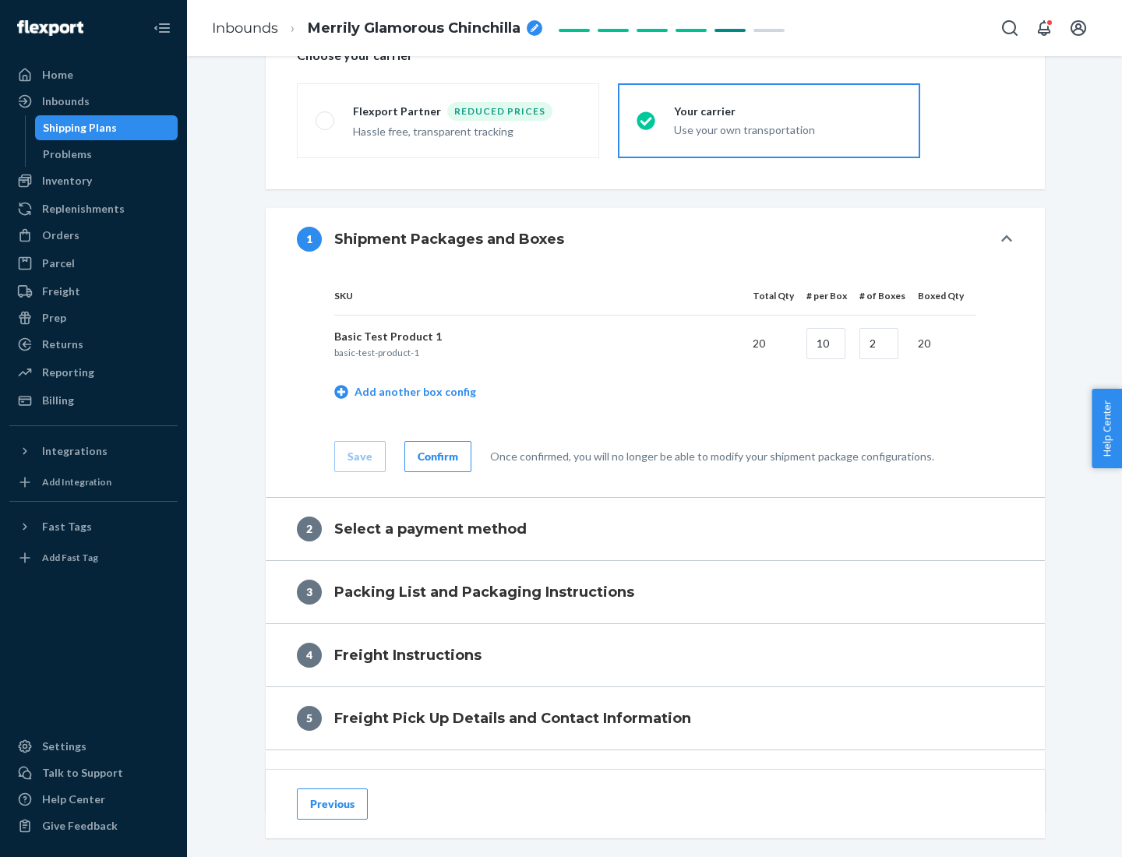
click at [436, 456] on div "Confirm" at bounding box center [438, 457] width 41 height 16
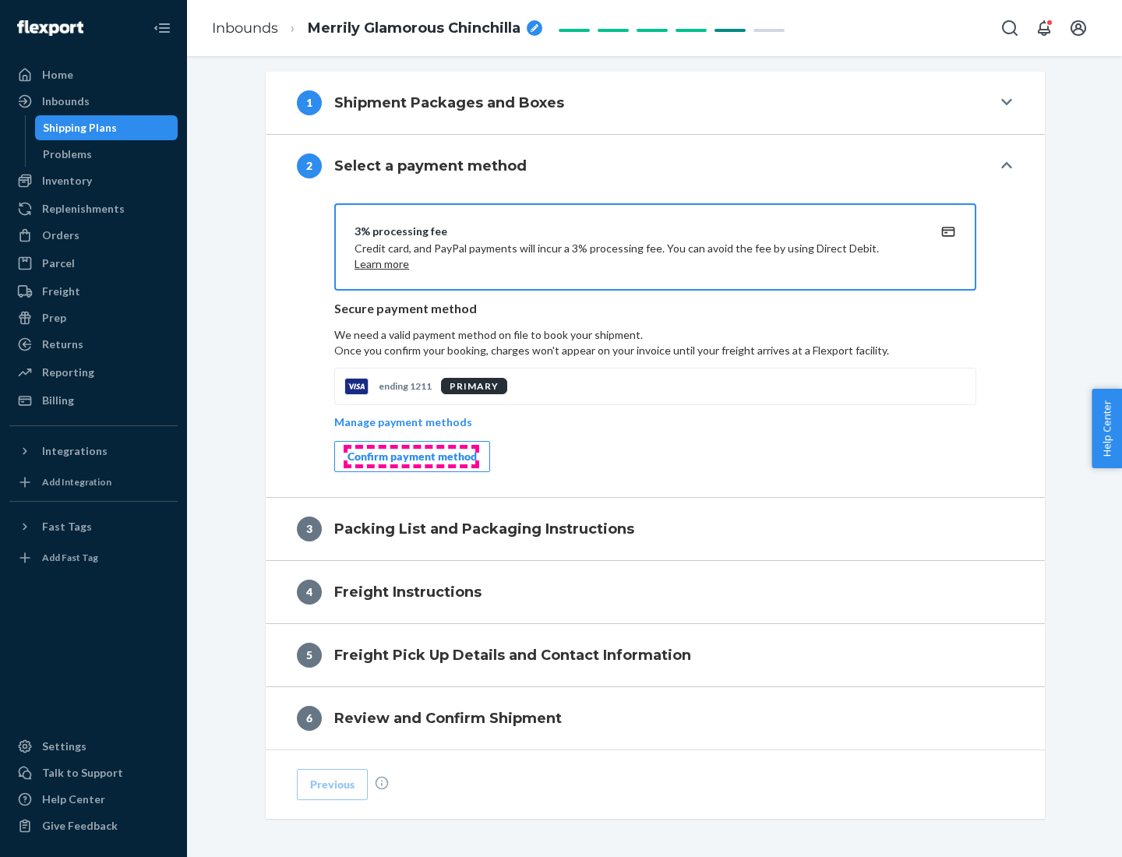
click at [411, 457] on div "Confirm payment method" at bounding box center [412, 457] width 129 height 16
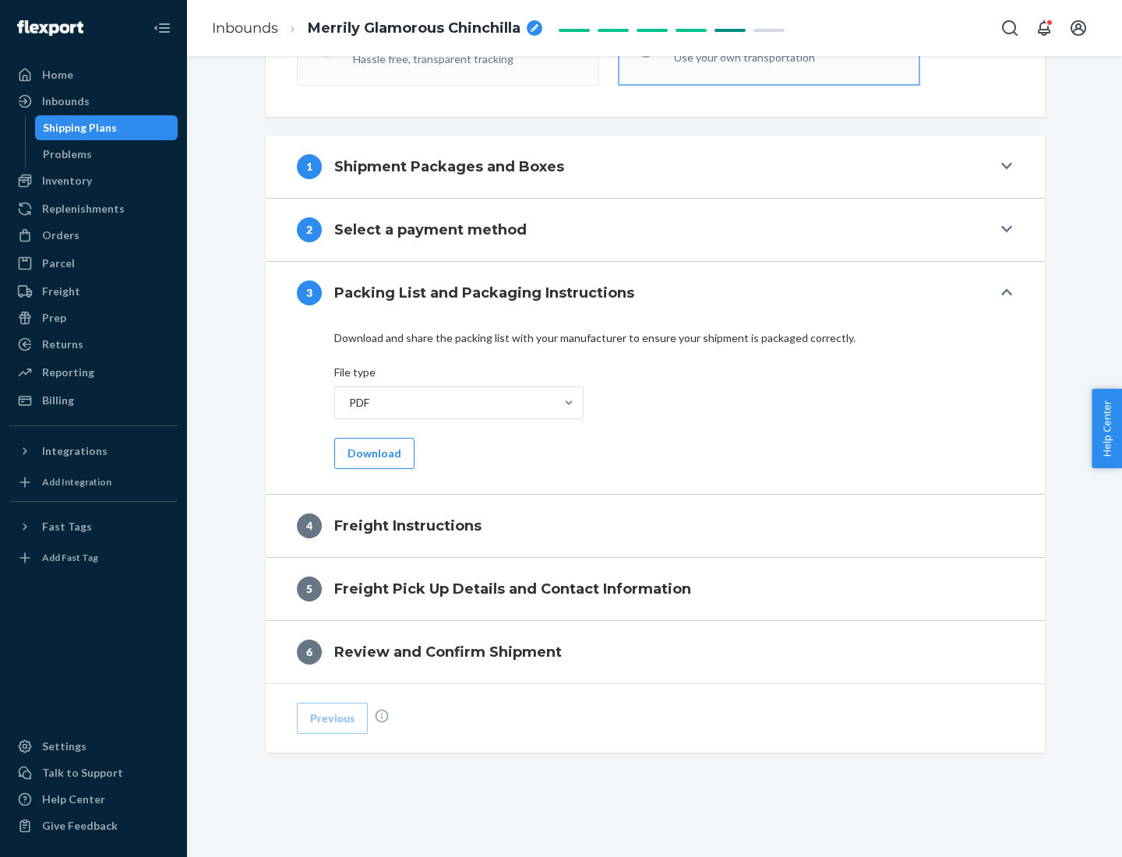
scroll to position [562, 0]
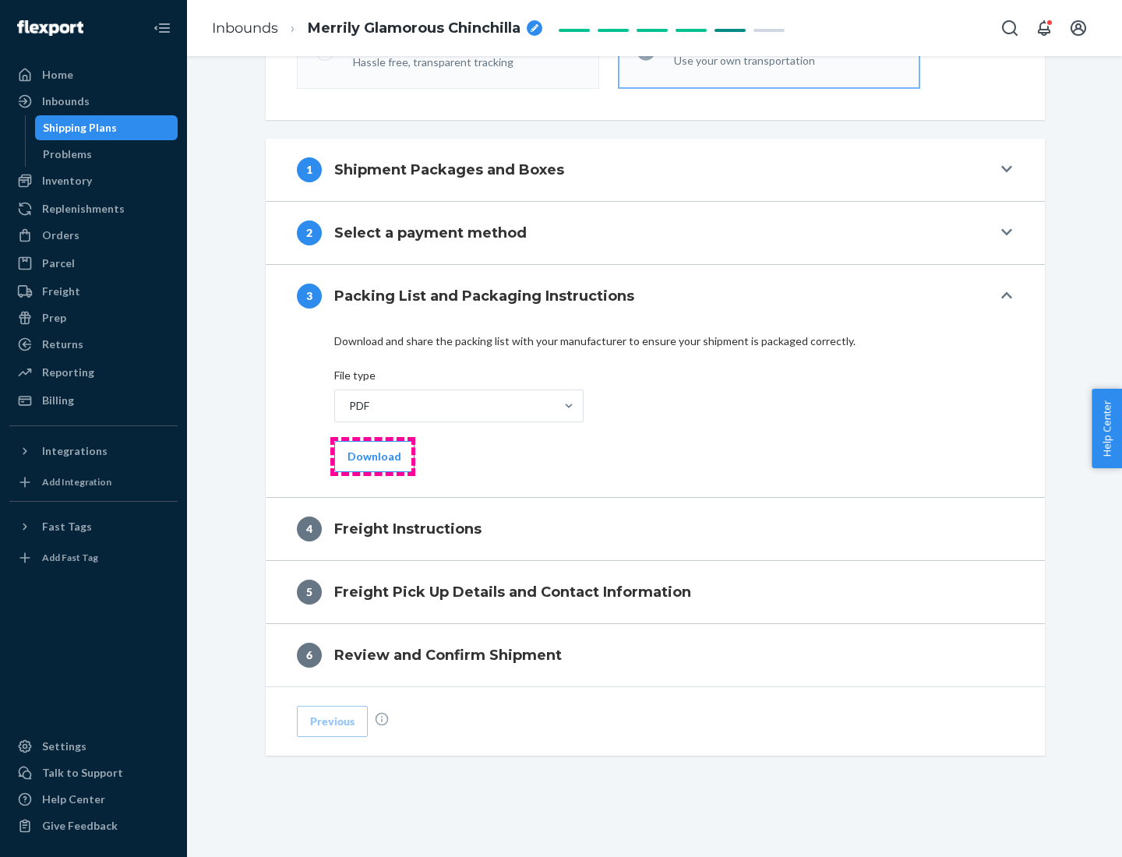
click at [373, 456] on button "Download" at bounding box center [374, 456] width 80 height 31
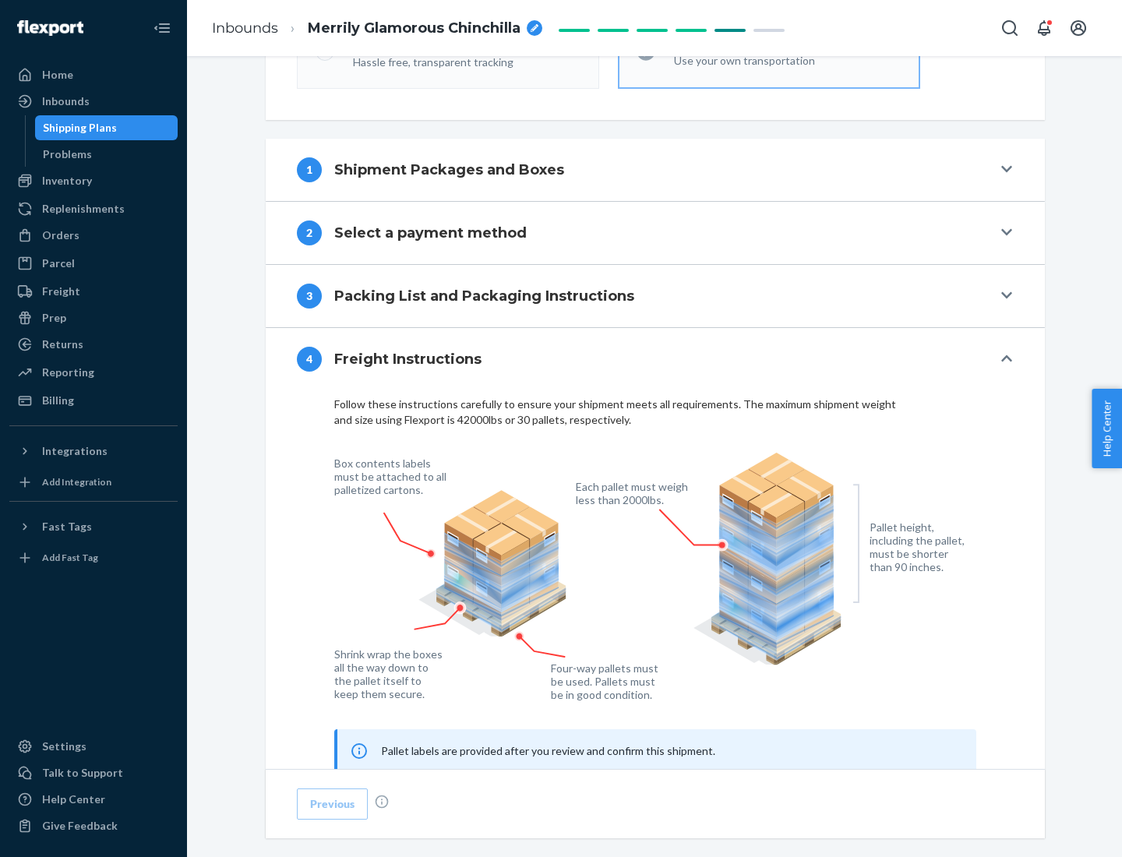
scroll to position [942, 0]
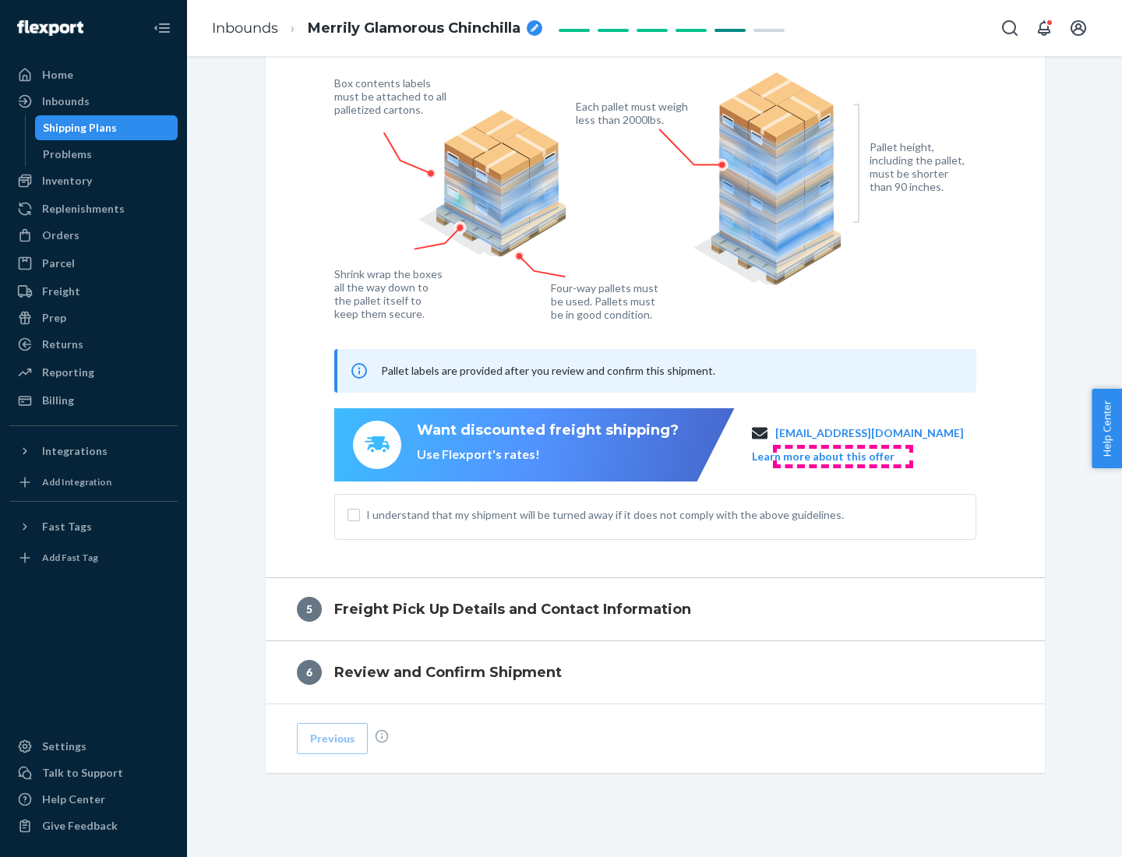
click at [842, 456] on button "Learn more about this offer" at bounding box center [823, 457] width 143 height 16
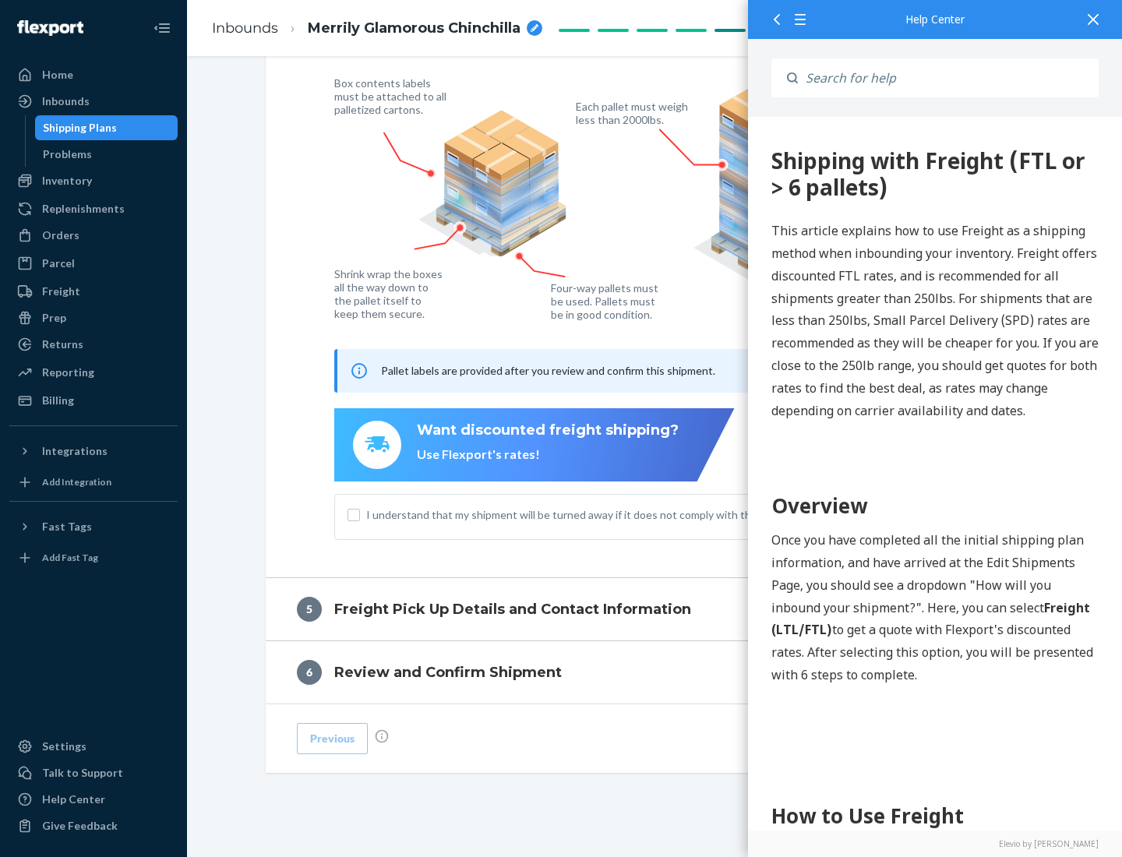
scroll to position [0, 0]
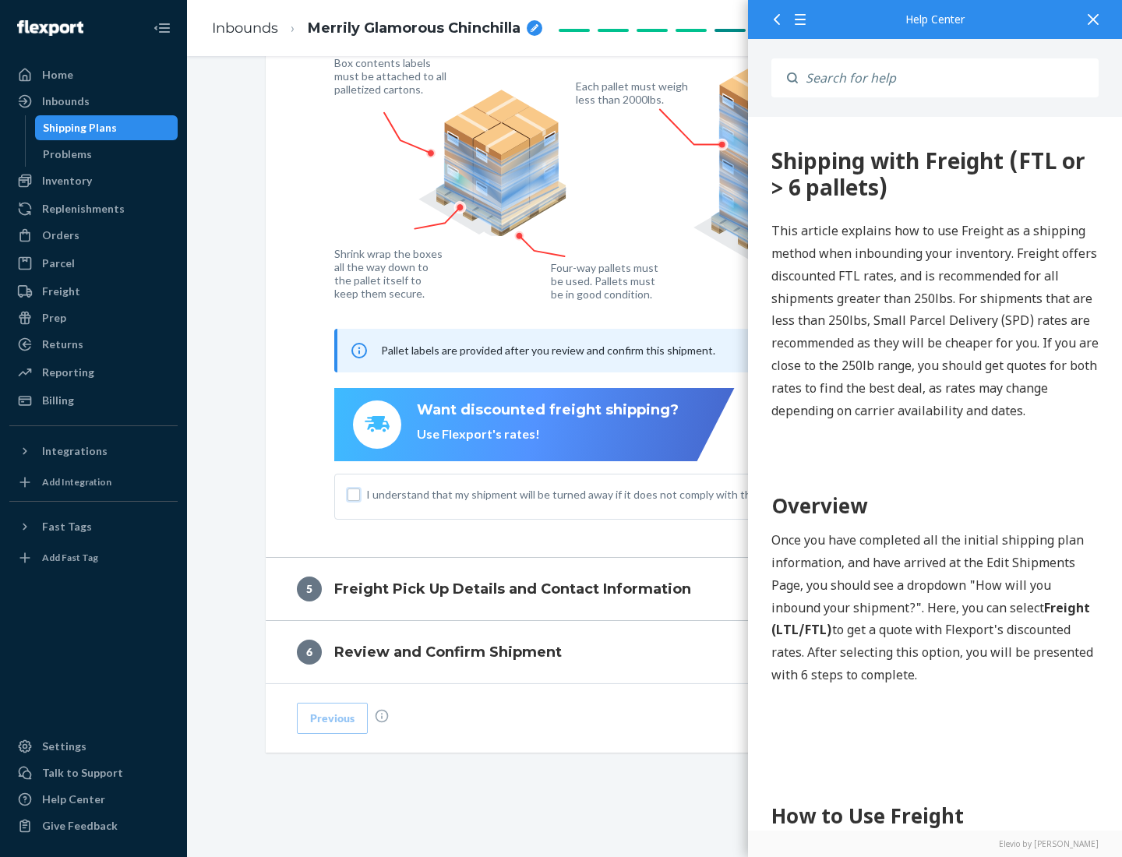
click at [354, 494] on input "I understand that my shipment will be turned away if it does not comply with th…" at bounding box center [354, 495] width 12 height 12
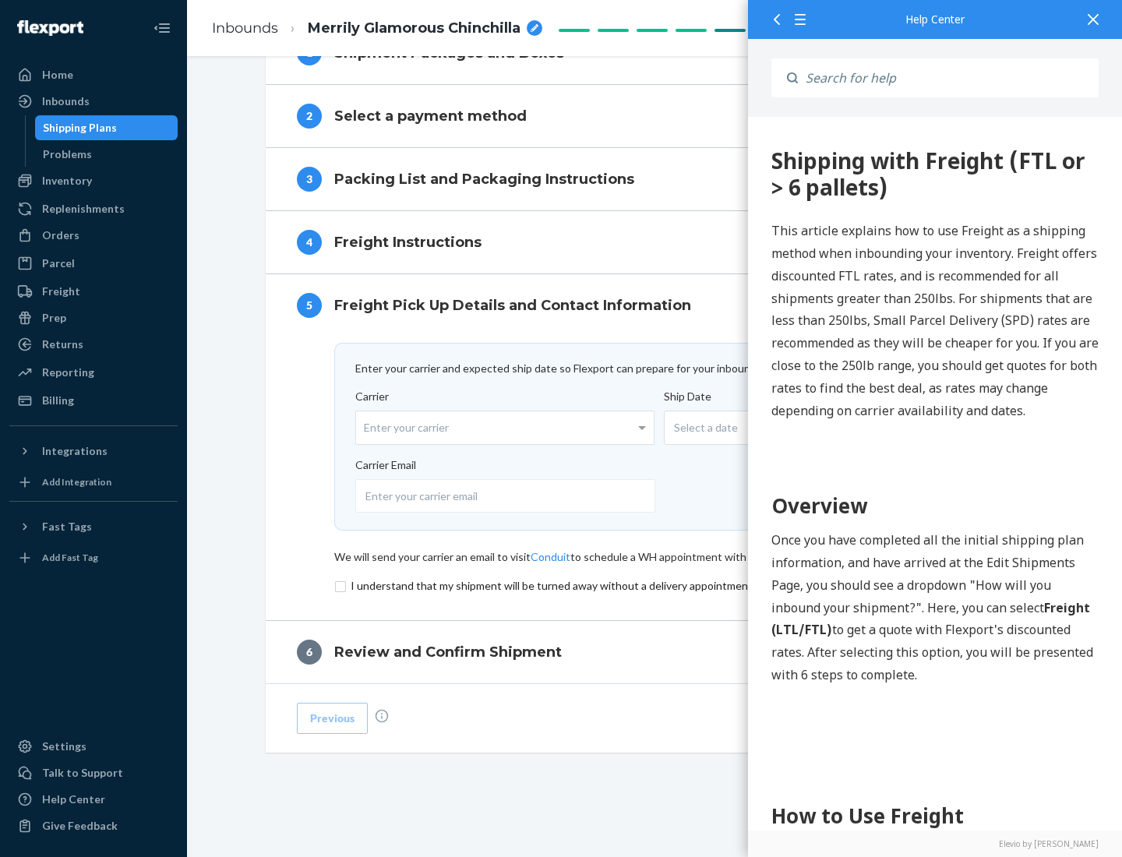
scroll to position [679, 0]
click at [655, 585] on input "checkbox" at bounding box center [655, 586] width 642 height 19
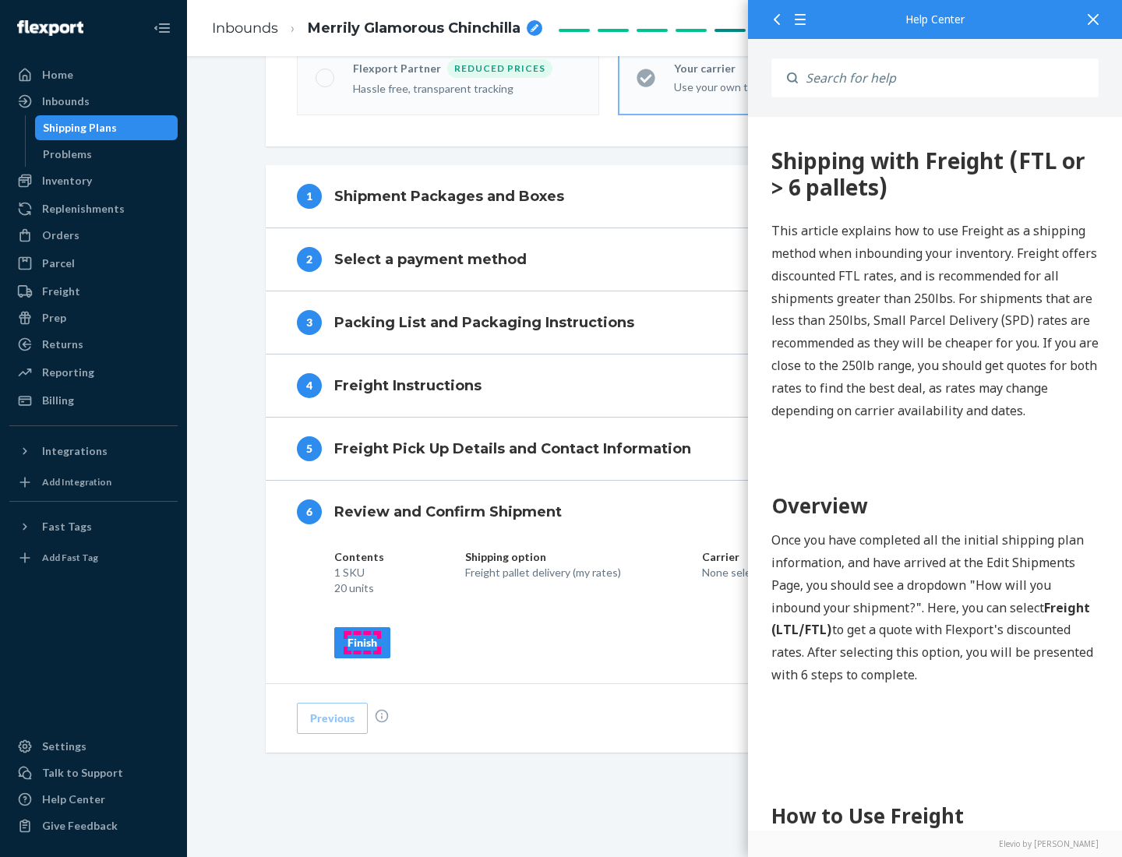
click at [362, 642] on div "Finish" at bounding box center [363, 643] width 30 height 16
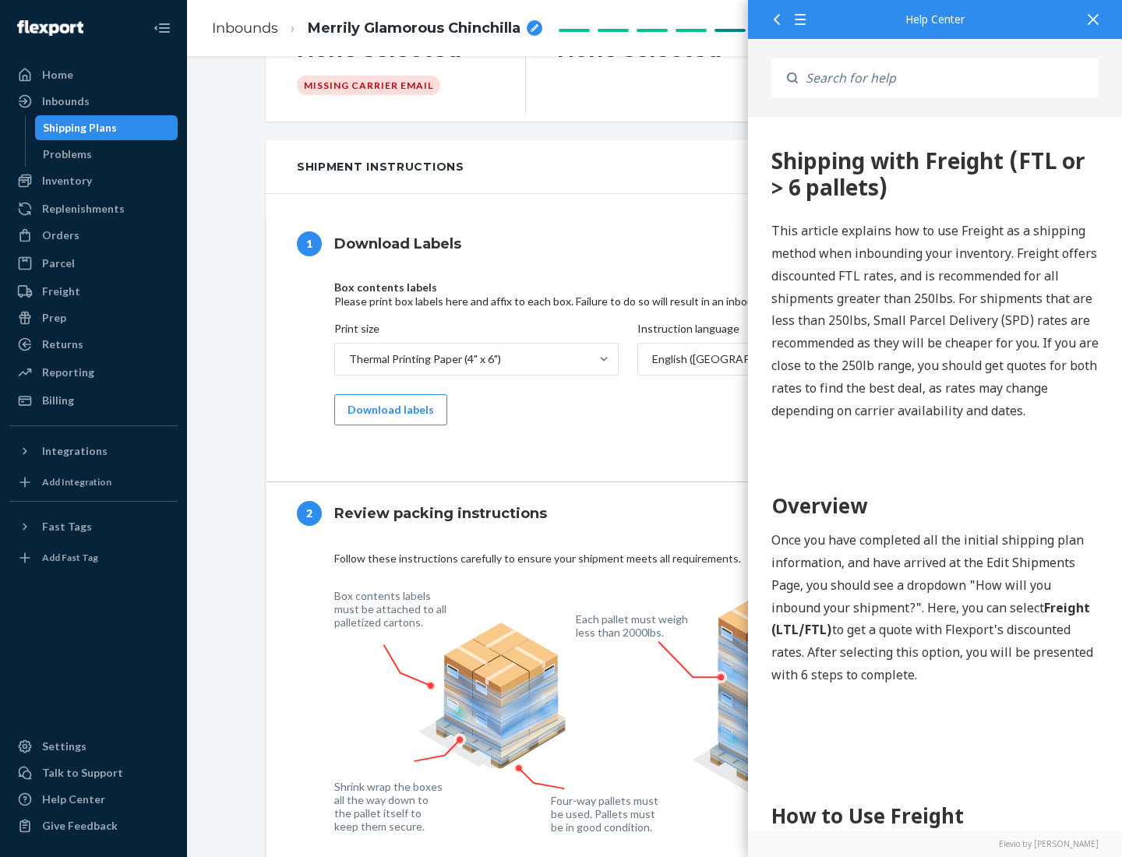
scroll to position [0, 0]
